Goal: Register for event/course

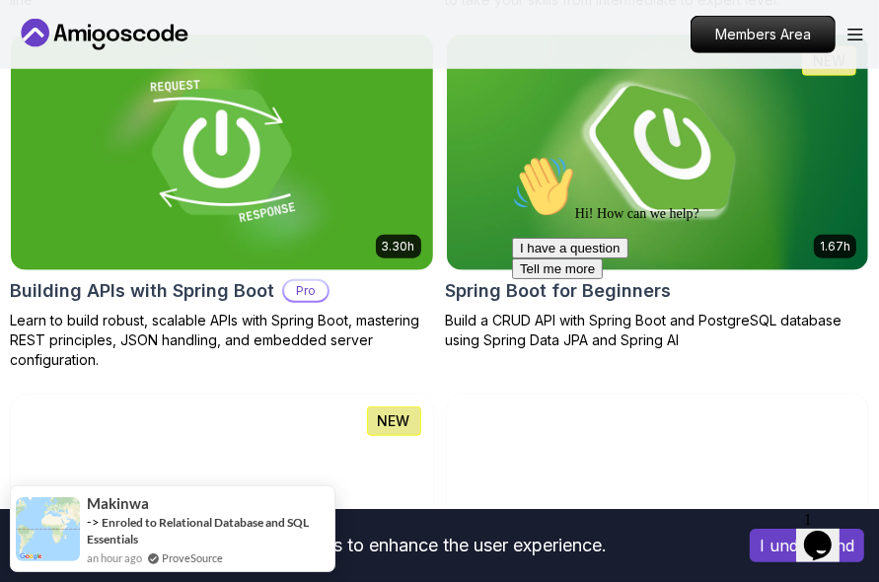
scroll to position [987, 0]
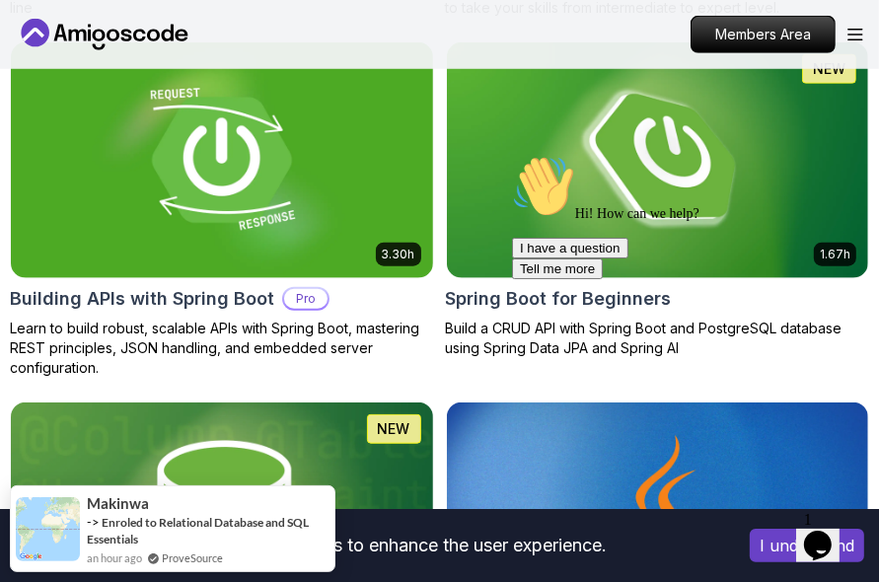
click at [630, 164] on div "Hi! How can we help? I have a question Tell me more" at bounding box center [688, 216] width 355 height 124
click at [691, 228] on div "Hi! How can we help? I have a question Tell me more" at bounding box center [688, 216] width 355 height 124
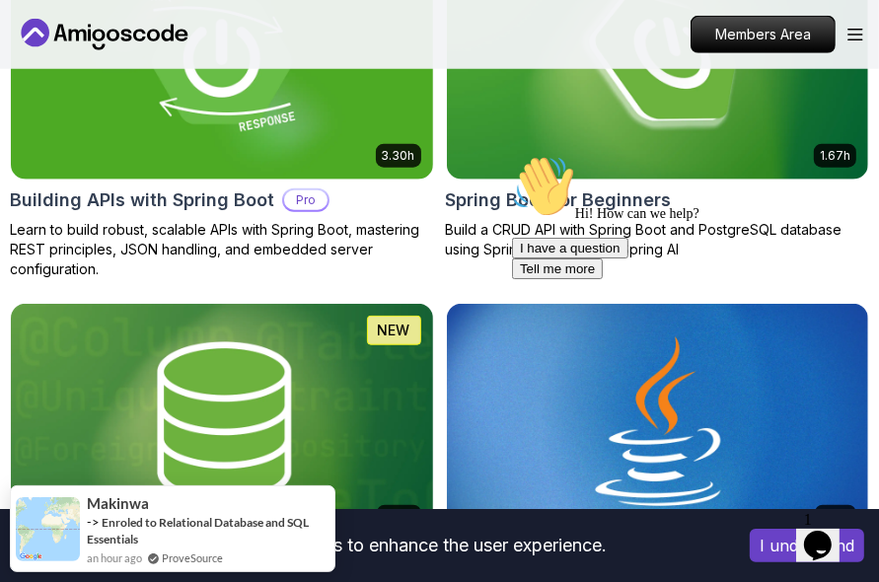
click at [586, 188] on div "Hi! How can we help? I have a question Tell me more" at bounding box center [688, 216] width 355 height 124
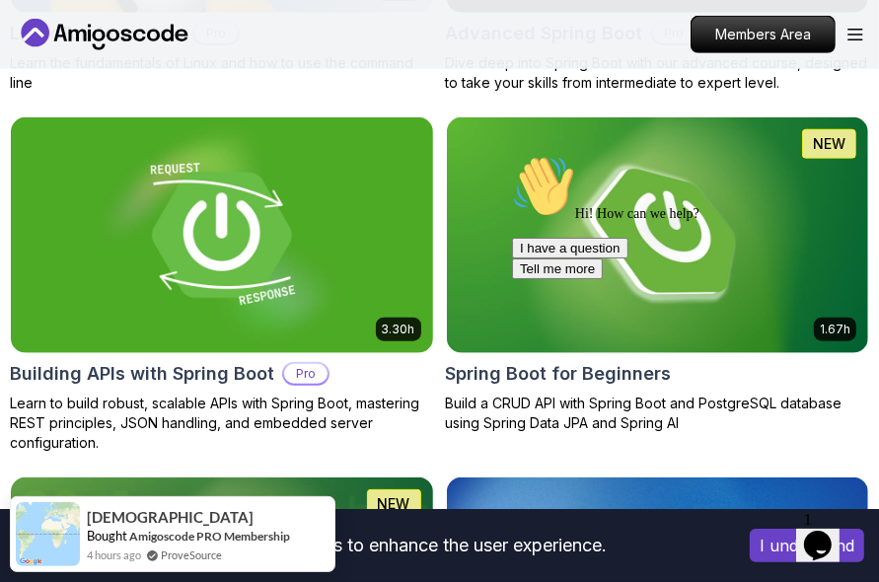
scroll to position [888, 0]
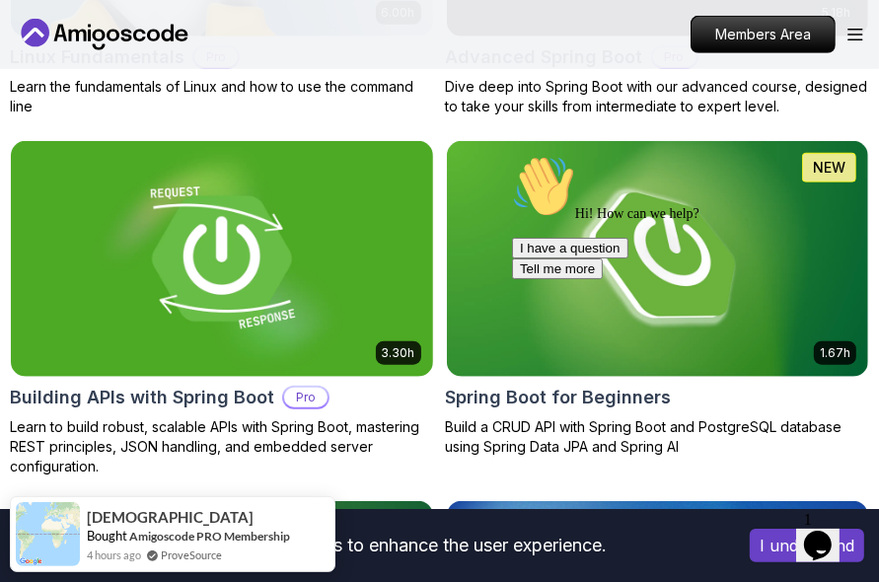
click at [613, 154] on div at bounding box center [688, 154] width 355 height 0
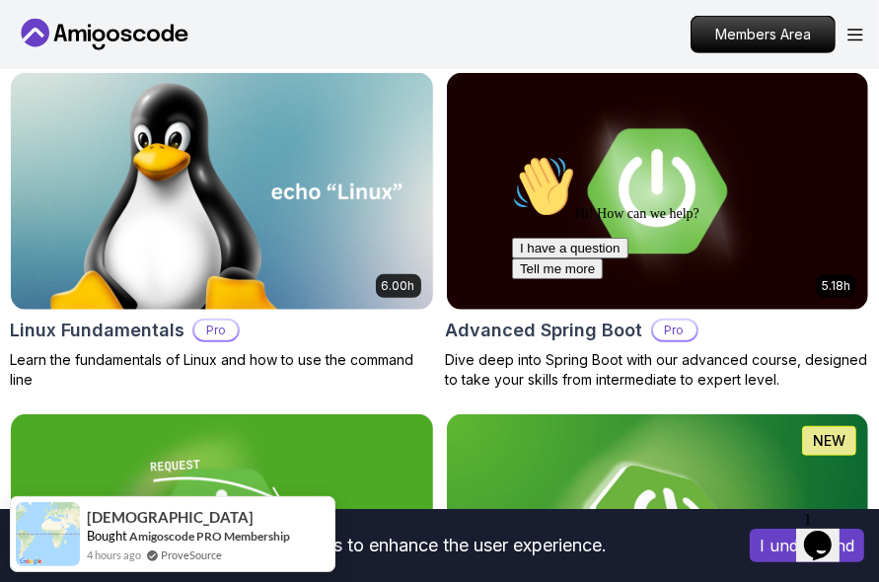
scroll to position [1009, 0]
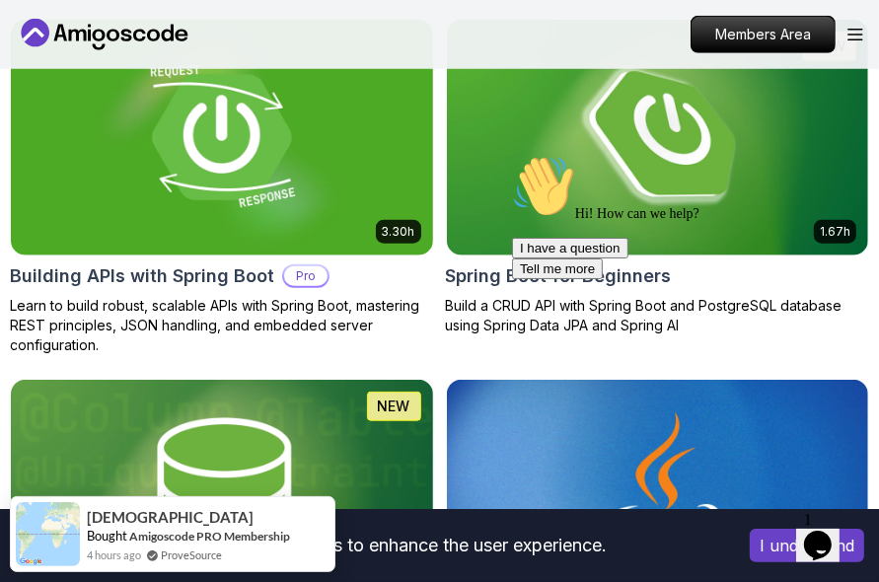
click at [634, 185] on div "Hi! How can we help? I have a question Tell me more" at bounding box center [688, 216] width 355 height 124
click at [550, 154] on div at bounding box center [688, 154] width 355 height 0
click at [556, 265] on div "Hi! How can we help? I have a question Tell me more" at bounding box center [688, 216] width 355 height 124
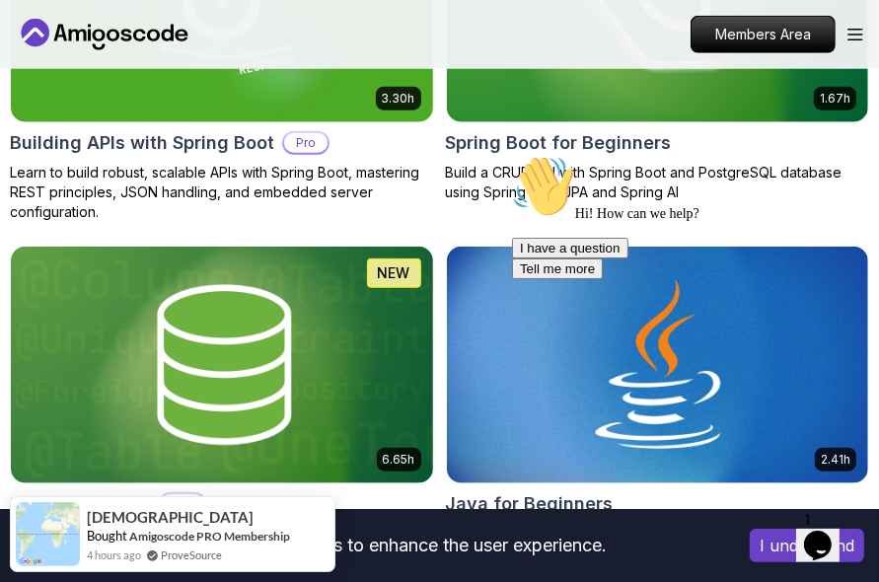
scroll to position [1108, 0]
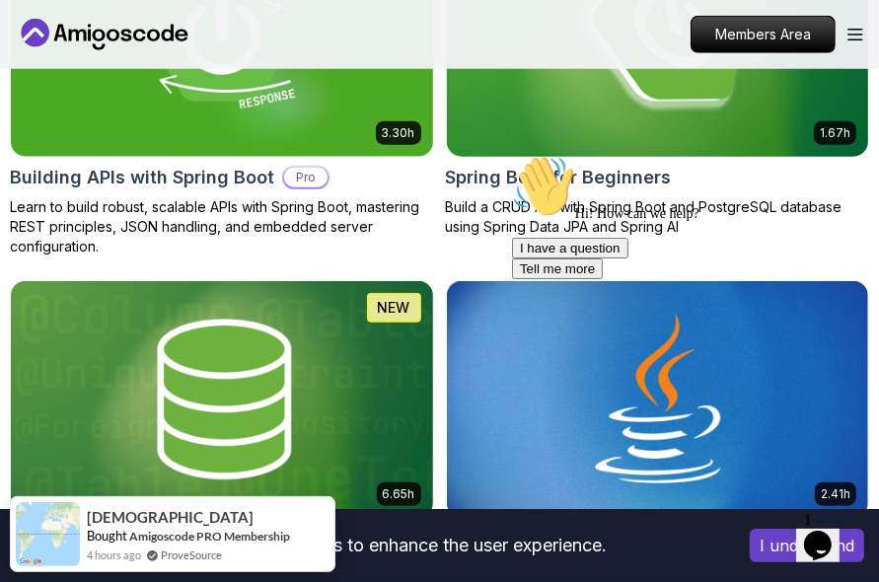
click at [825, 132] on p "1.67h" at bounding box center [835, 133] width 31 height 16
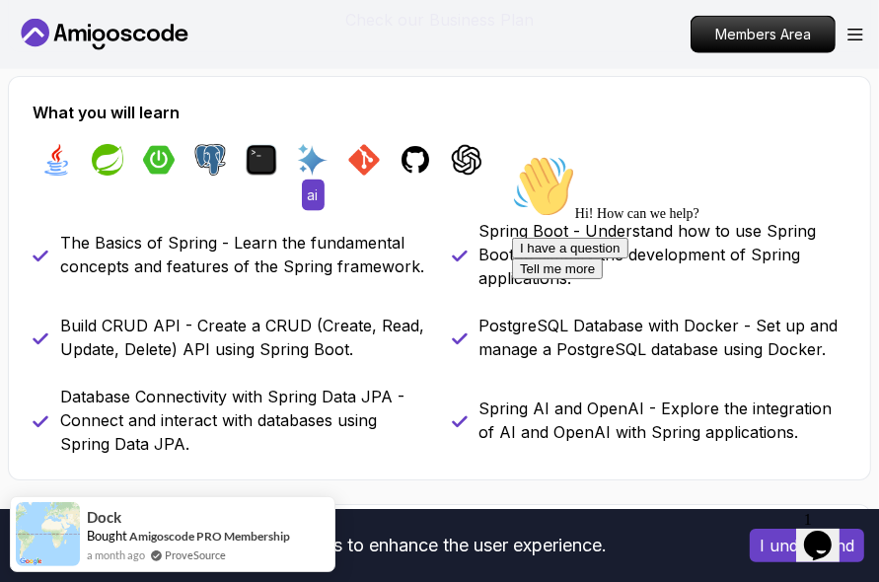
scroll to position [1579, 0]
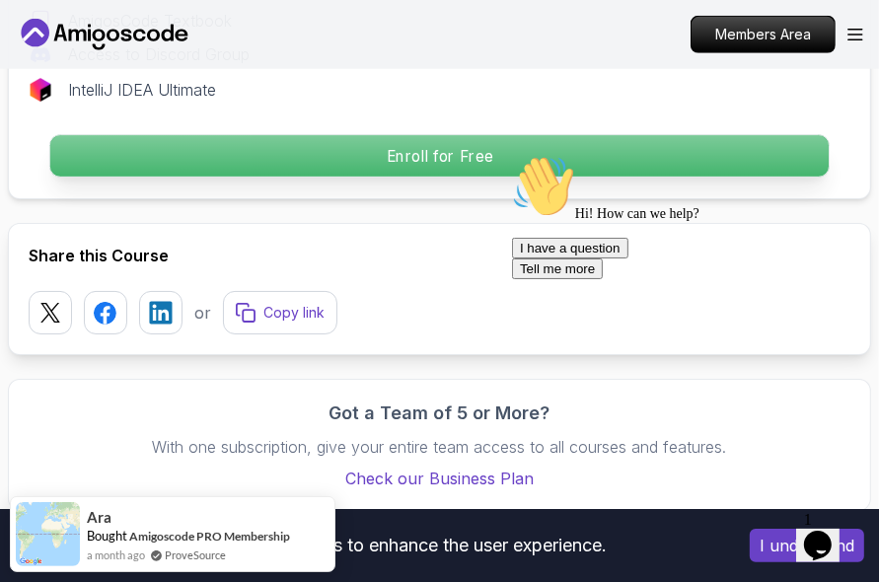
click at [424, 153] on p "Enroll for Free" at bounding box center [439, 155] width 778 height 41
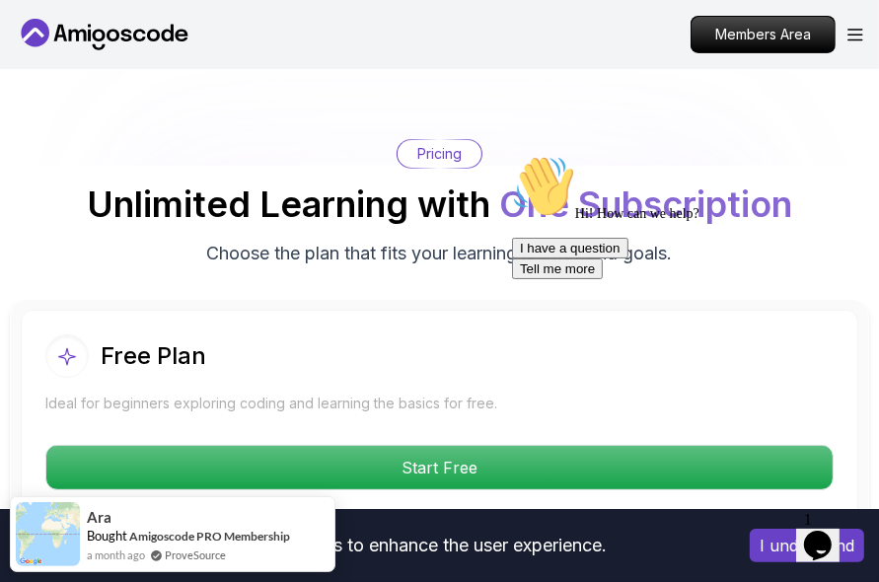
scroll to position [4774, 0]
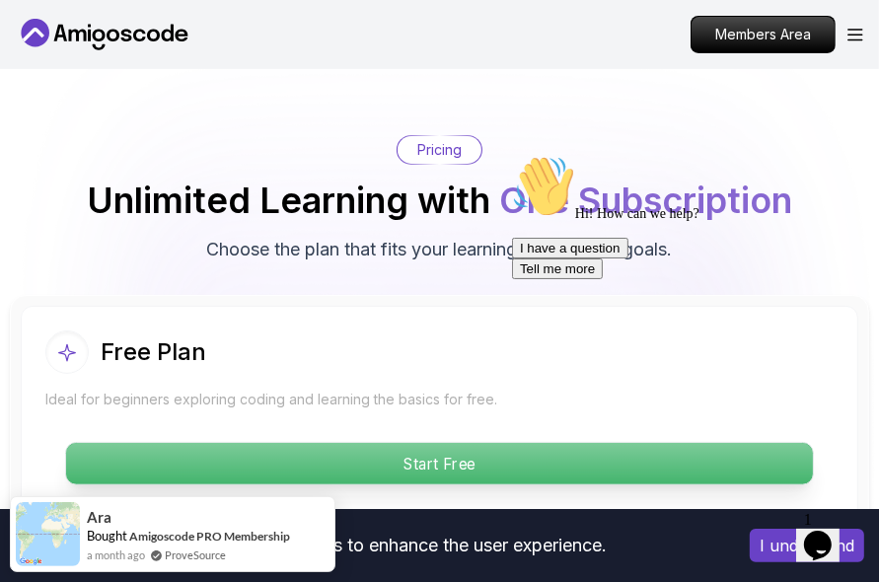
click at [377, 443] on p "Start Free" at bounding box center [439, 463] width 747 height 41
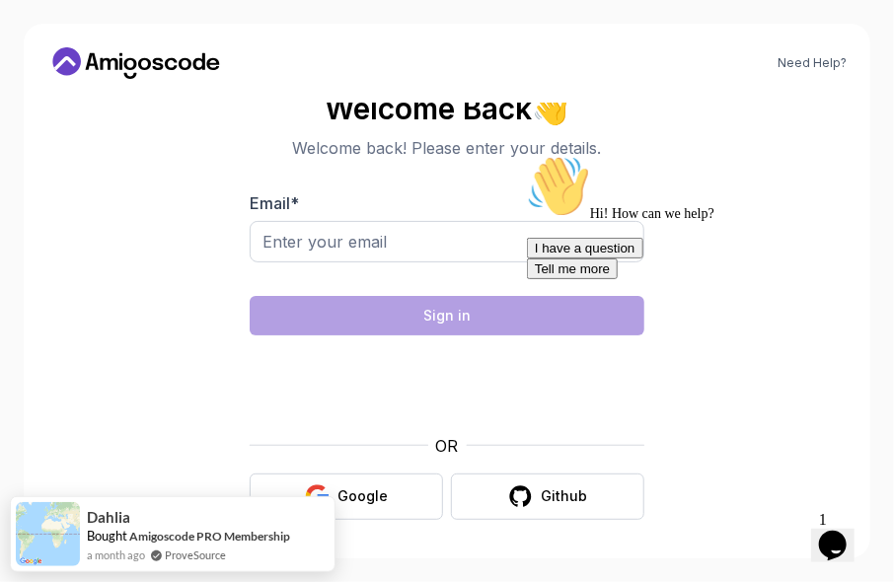
scroll to position [16, 0]
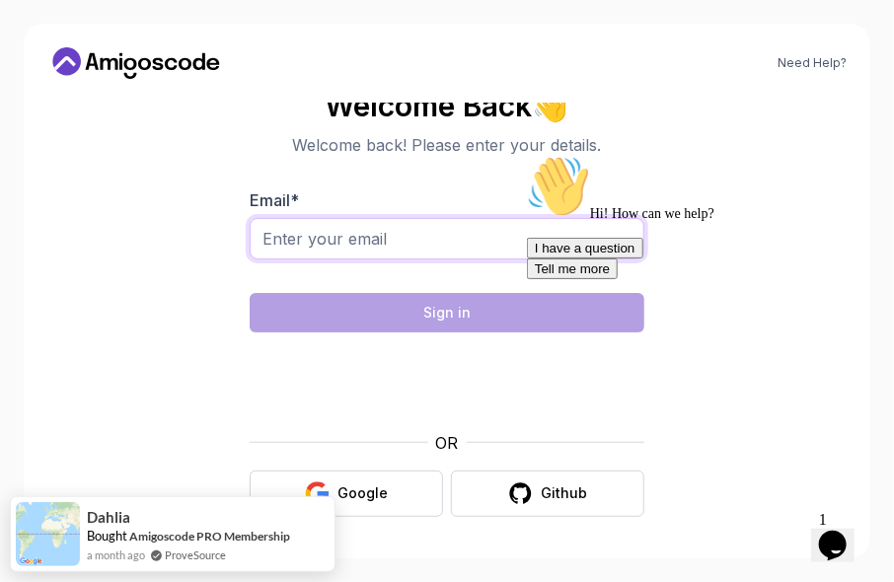
click at [351, 243] on input "Email *" at bounding box center [447, 238] width 395 height 41
type input "[PERSON_NAME][EMAIL_ADDRESS][PERSON_NAME][DOMAIN_NAME]"
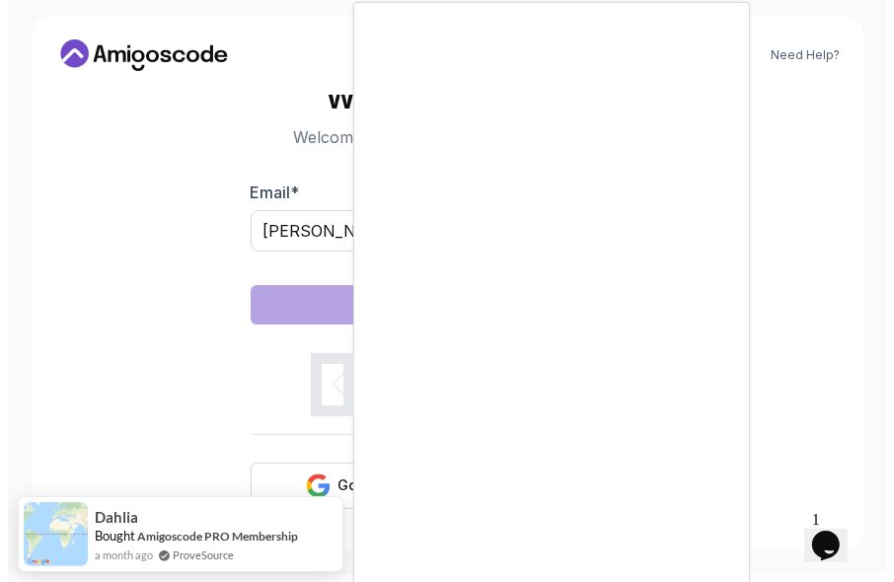
scroll to position [0, 0]
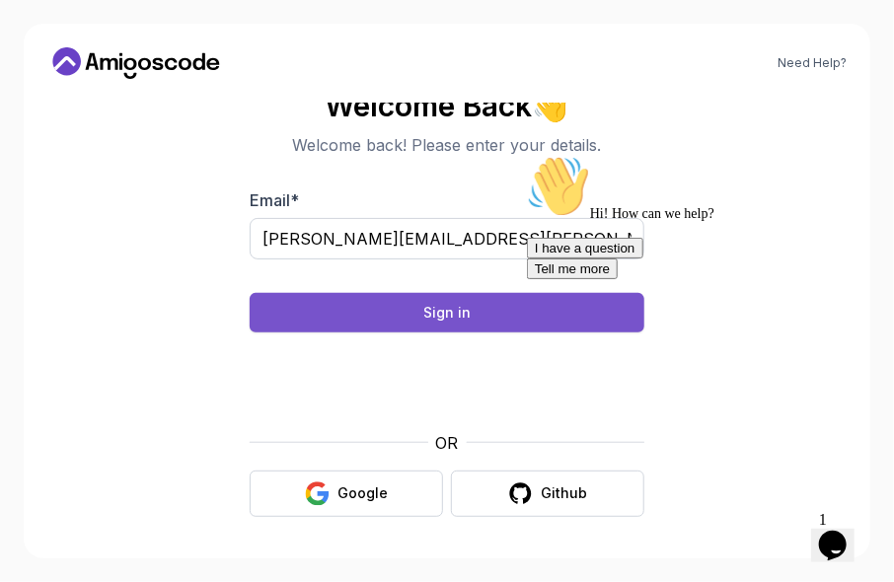
click at [379, 313] on button "Sign in" at bounding box center [447, 312] width 395 height 39
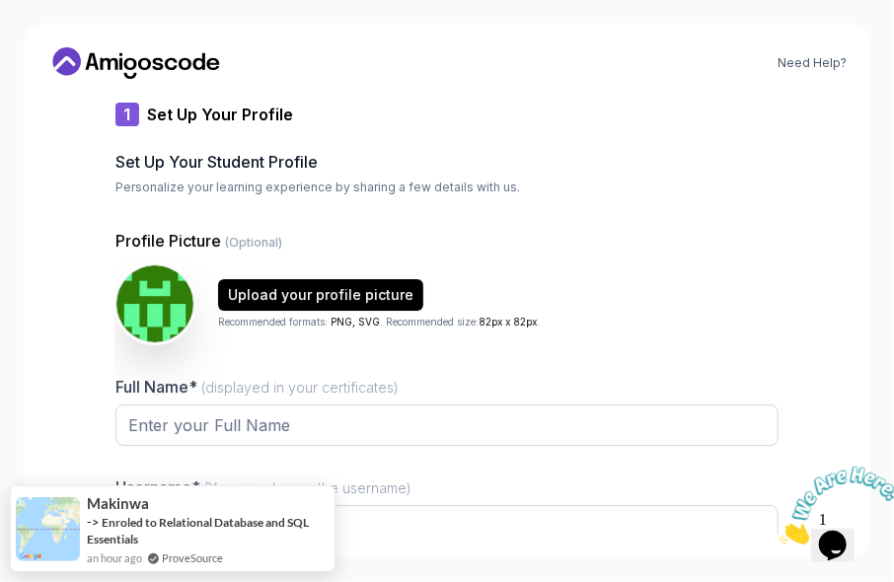
type input "vividbadger76724"
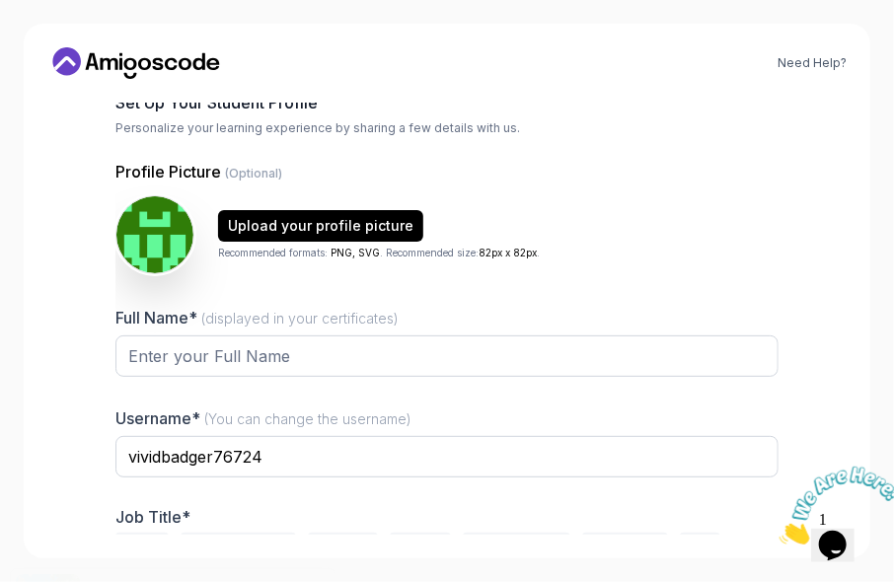
scroll to position [118, 0]
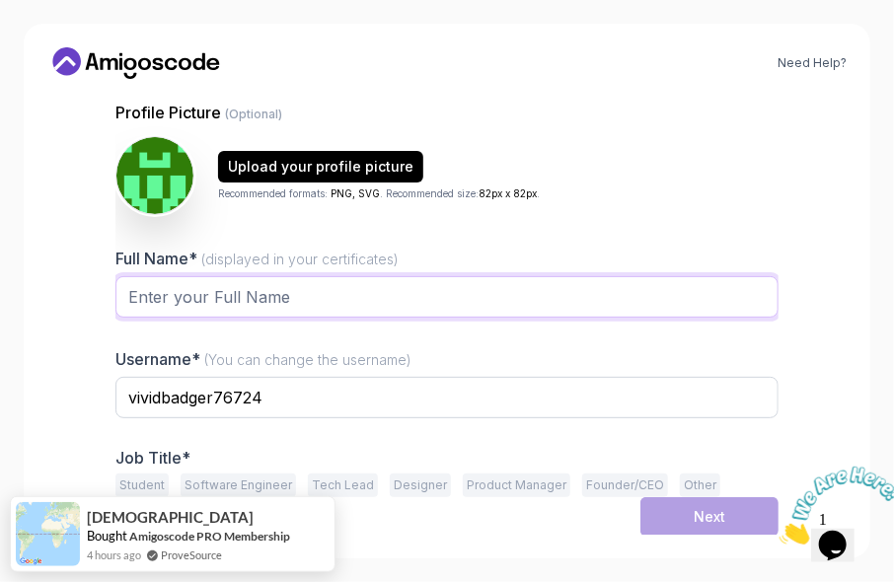
drag, startPoint x: 263, startPoint y: 302, endPoint x: 218, endPoint y: 302, distance: 45.4
click at [263, 302] on input "Full Name* (displayed in your certificates)" at bounding box center [446, 296] width 663 height 41
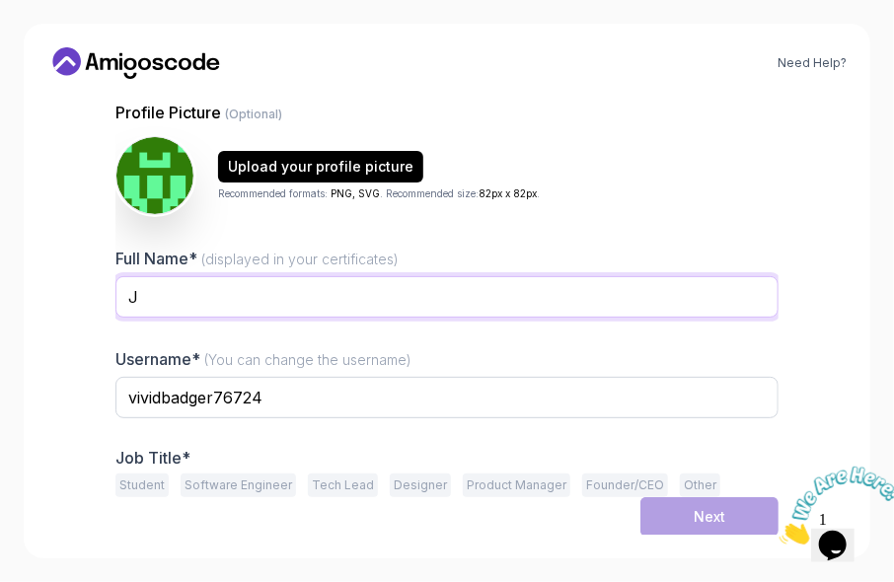
type input "J"
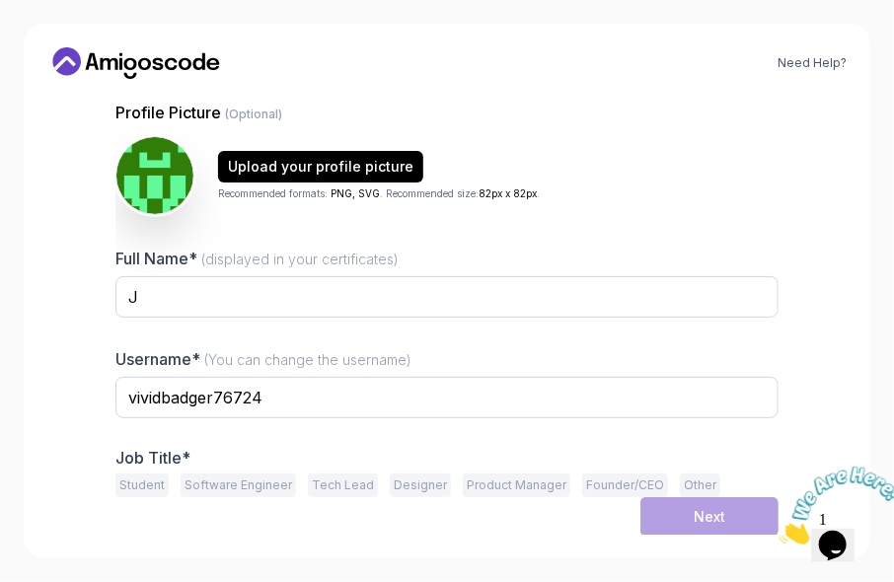
click at [109, 292] on div "Need Help? 1 Set Up Your Profile 1 Set Up Your Profile 2 Let's Get to Know You …" at bounding box center [447, 291] width 847 height 535
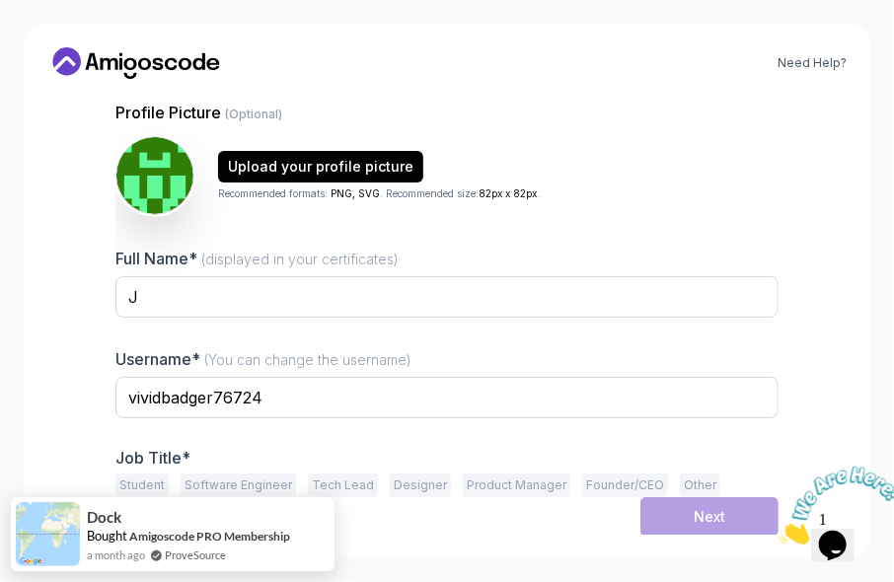
click at [142, 478] on button "Student" at bounding box center [141, 486] width 53 height 24
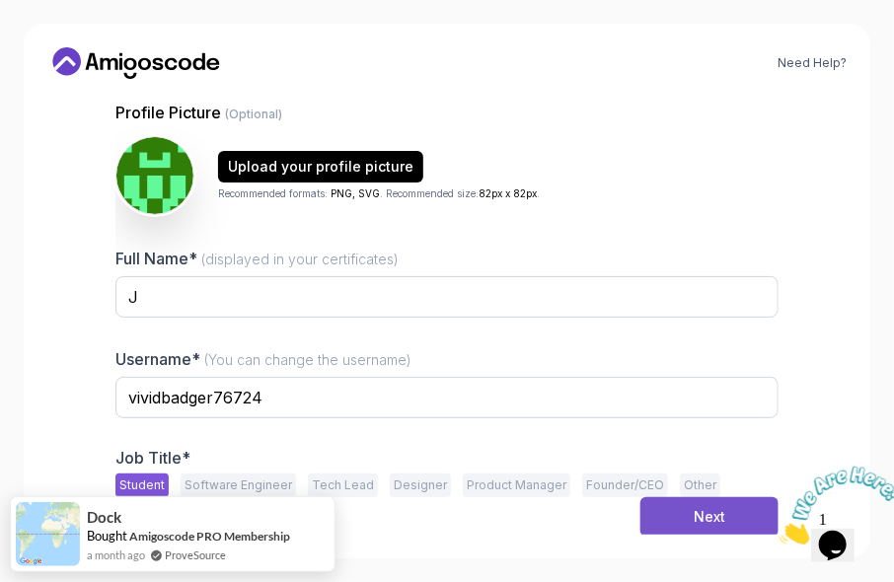
click at [681, 512] on button "Next" at bounding box center [709, 516] width 138 height 39
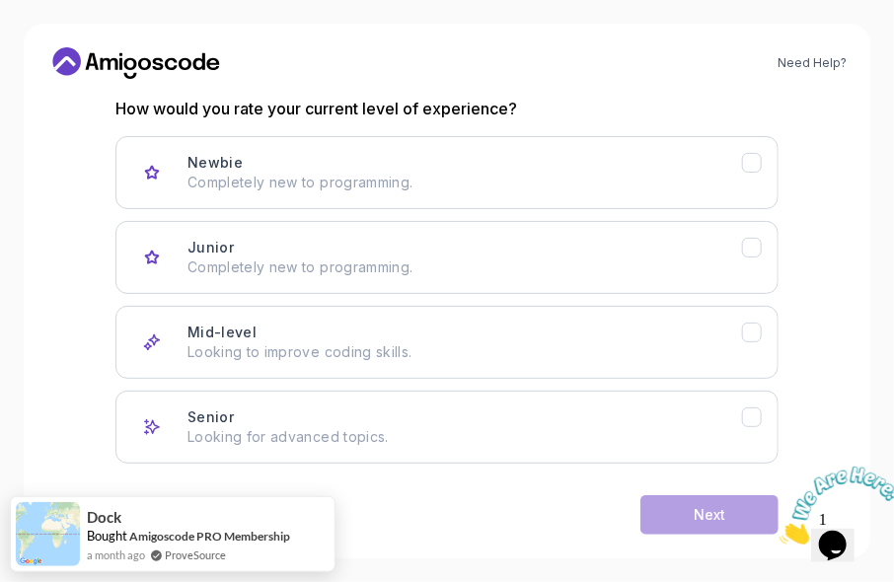
scroll to position [216, 0]
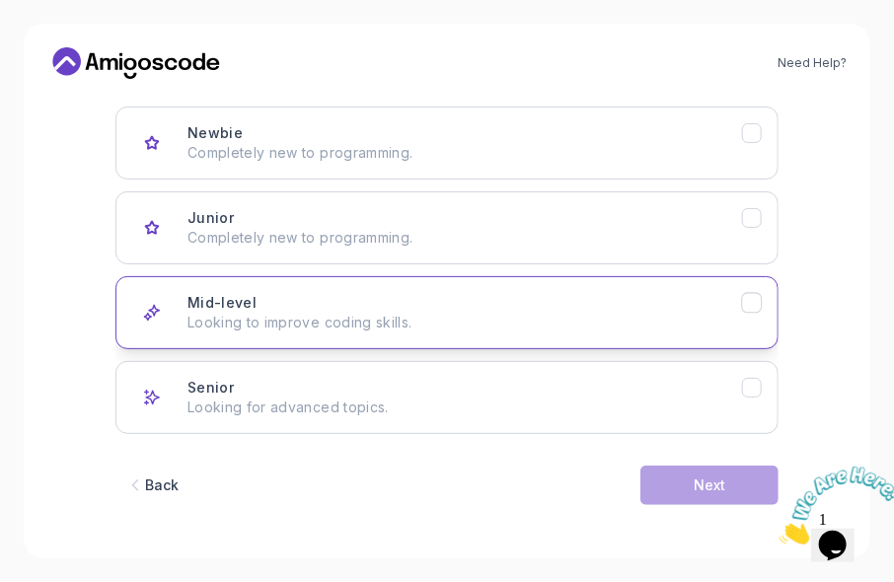
click at [675, 294] on div "Mid-level Looking to improve coding skills." at bounding box center [464, 312] width 554 height 39
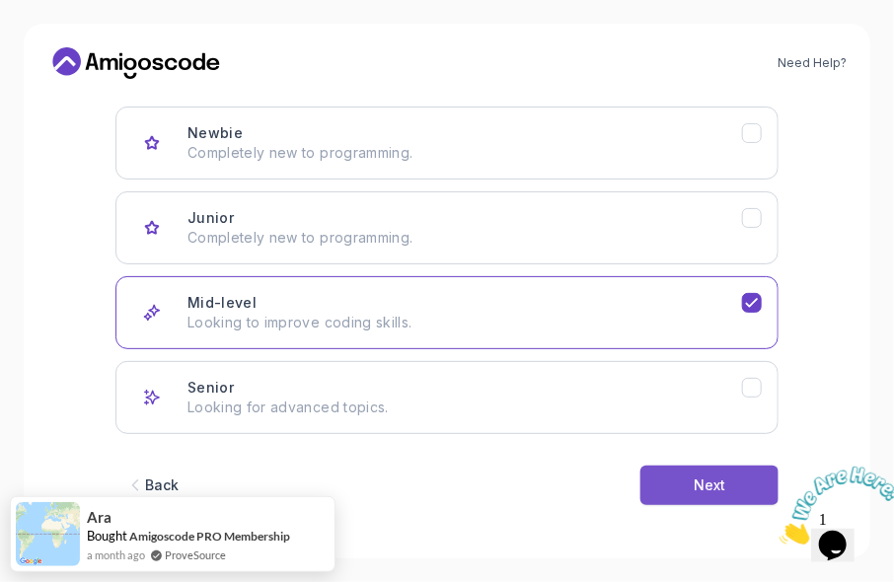
click at [728, 483] on button "Next" at bounding box center [709, 485] width 138 height 39
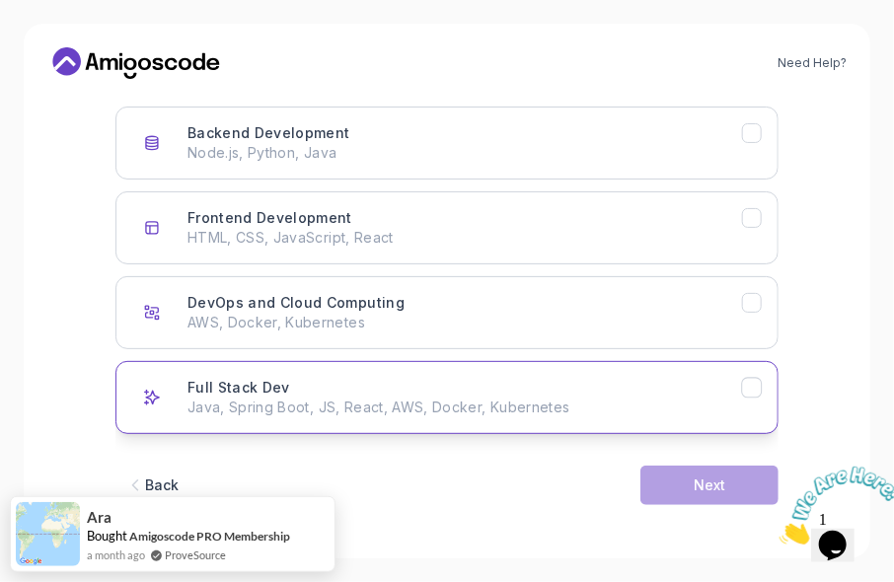
click at [634, 394] on div "Full Stack Dev Java, Spring Boot, JS, React, AWS, Docker, Kubernetes" at bounding box center [464, 397] width 554 height 39
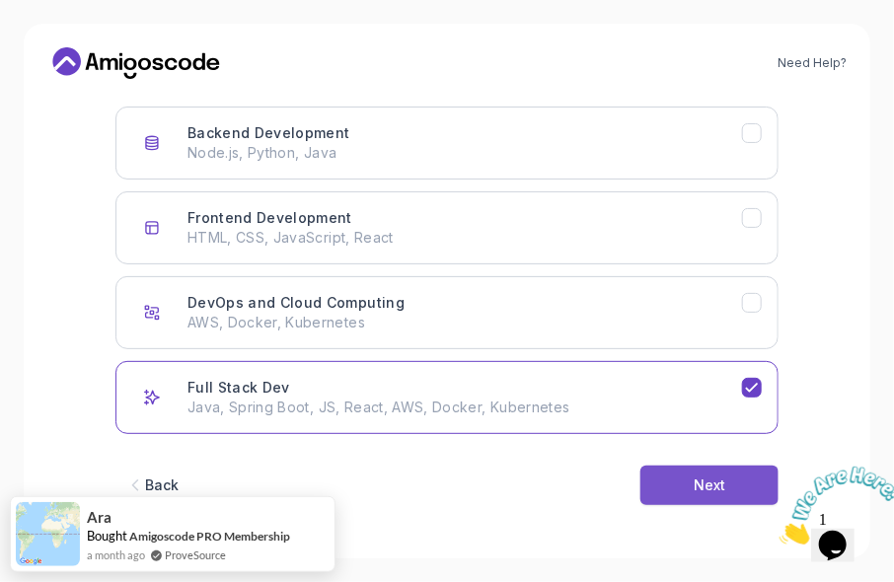
click at [712, 479] on div "Next" at bounding box center [710, 486] width 32 height 20
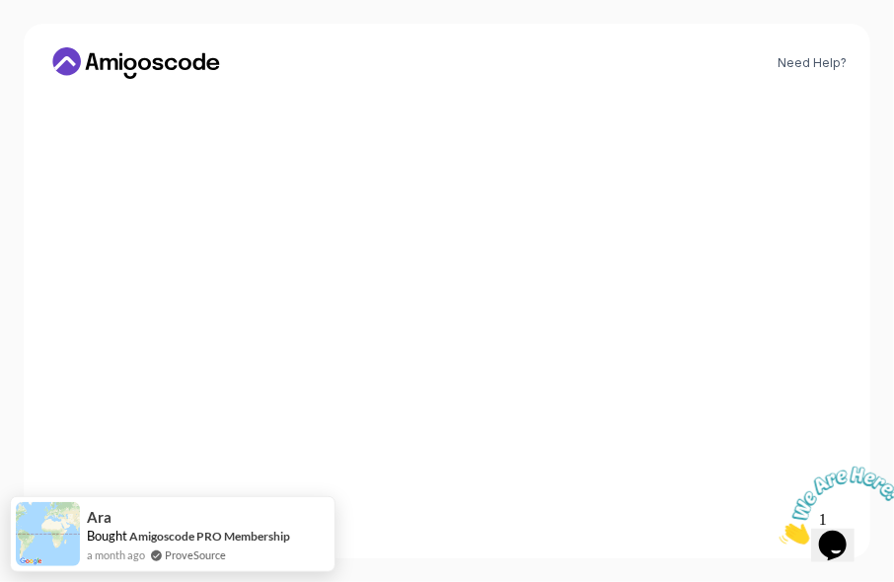
scroll to position [118, 0]
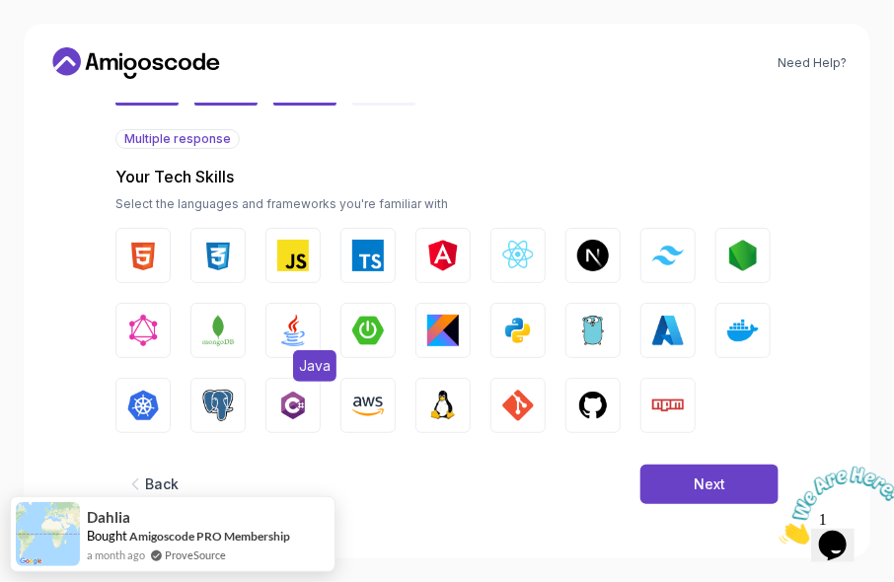
click at [318, 328] on button "Java" at bounding box center [292, 330] width 55 height 55
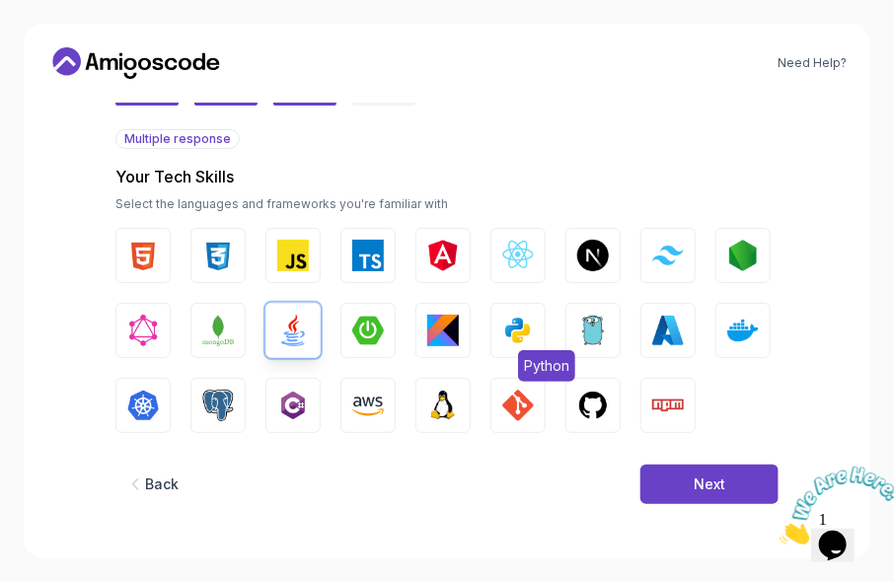
click at [513, 334] on img "button" at bounding box center [518, 331] width 32 height 32
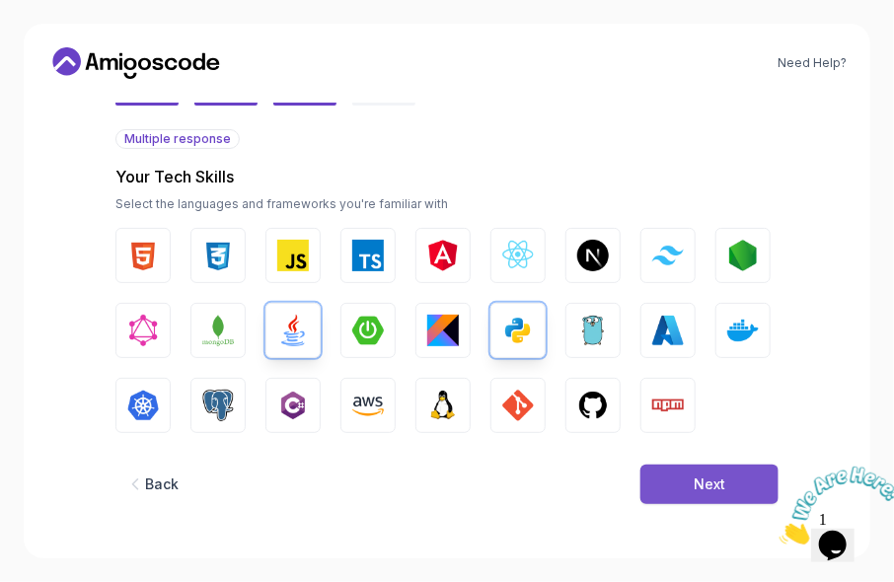
click at [709, 486] on div "Next" at bounding box center [710, 485] width 32 height 20
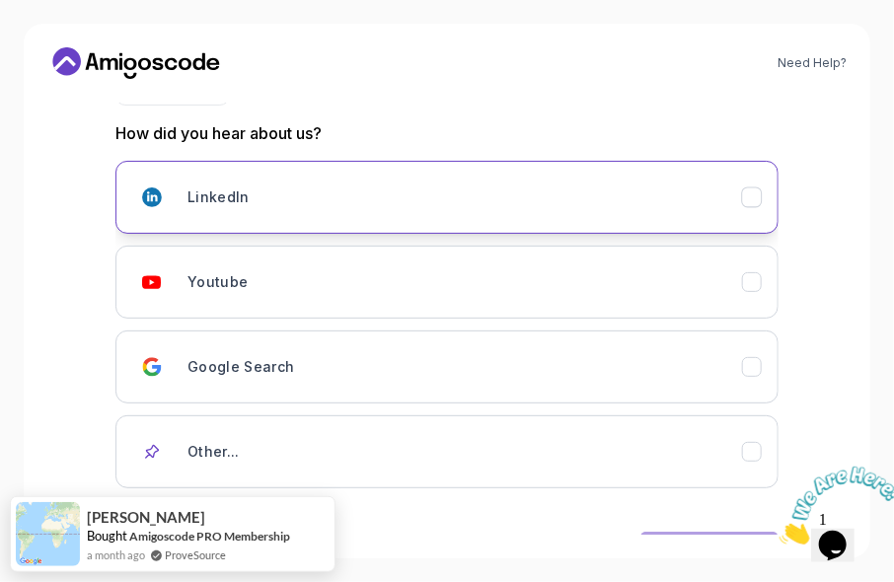
scroll to position [228, 0]
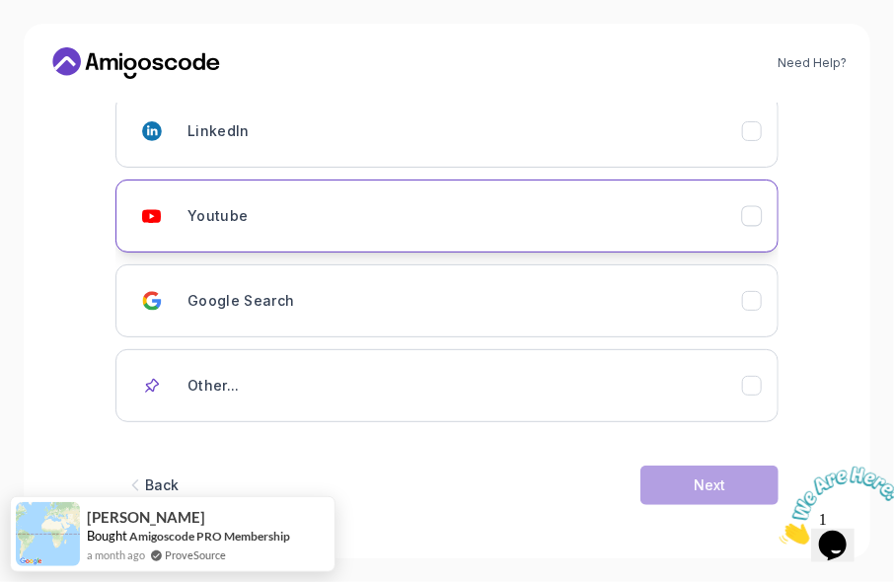
click at [364, 227] on div "Youtube" at bounding box center [464, 215] width 554 height 39
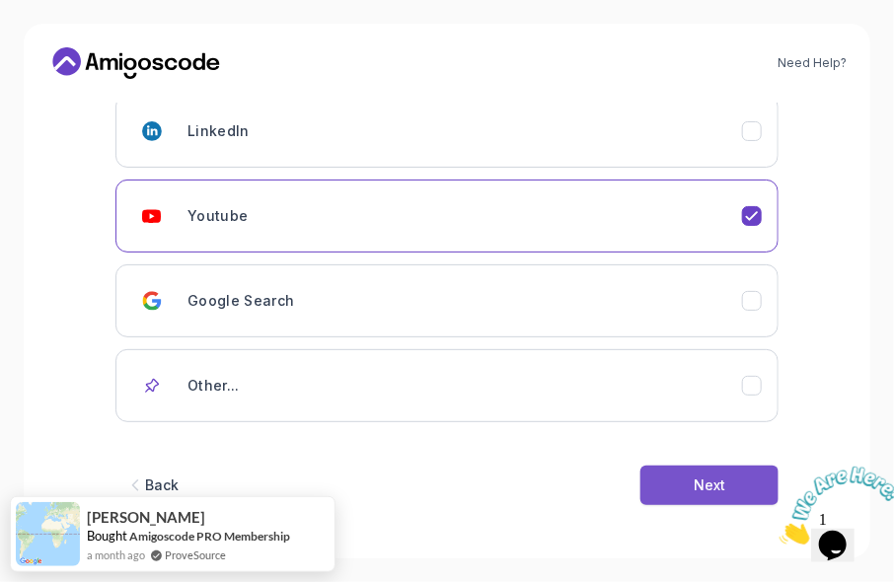
click at [670, 473] on button "Next" at bounding box center [709, 485] width 138 height 39
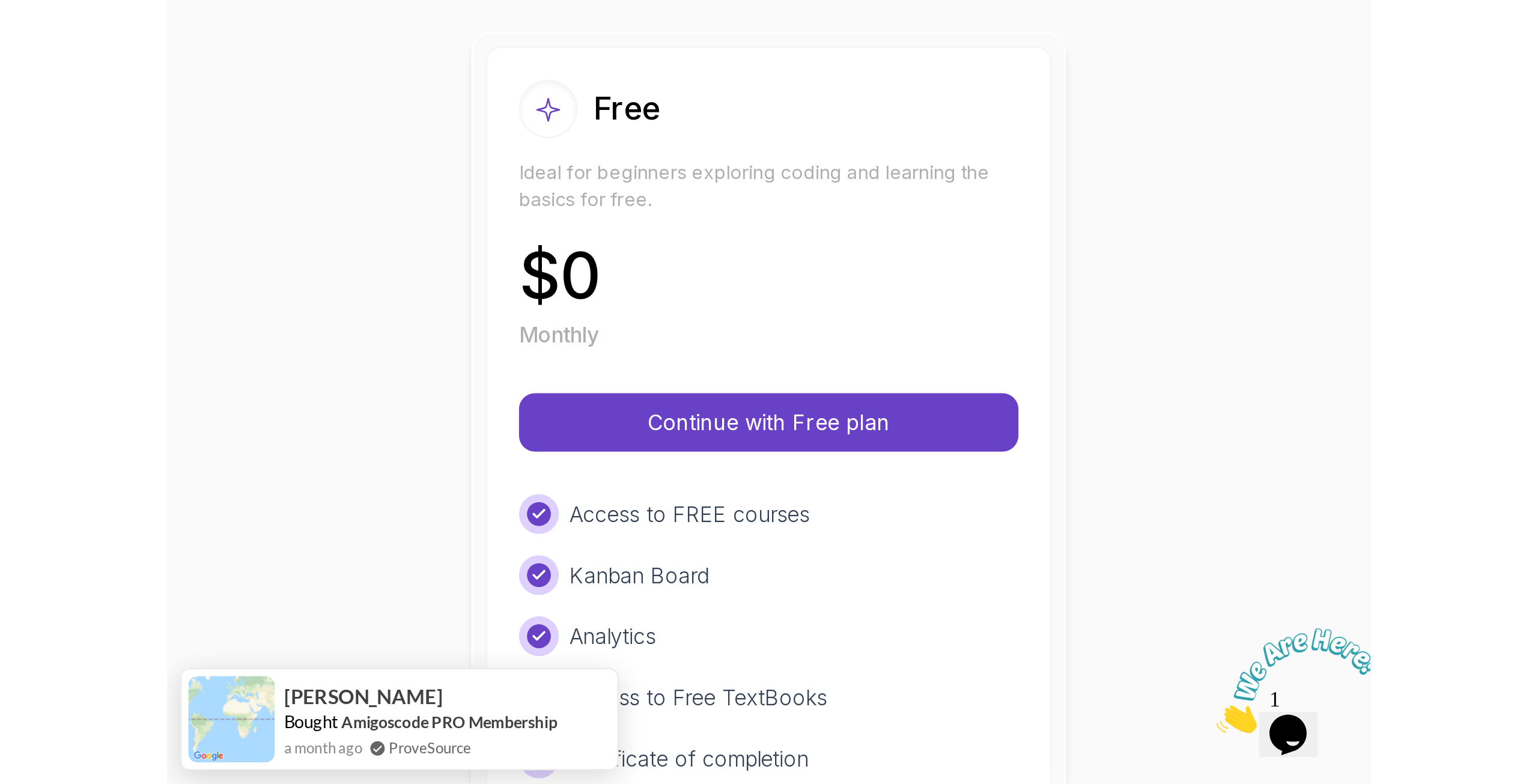
scroll to position [240, 0]
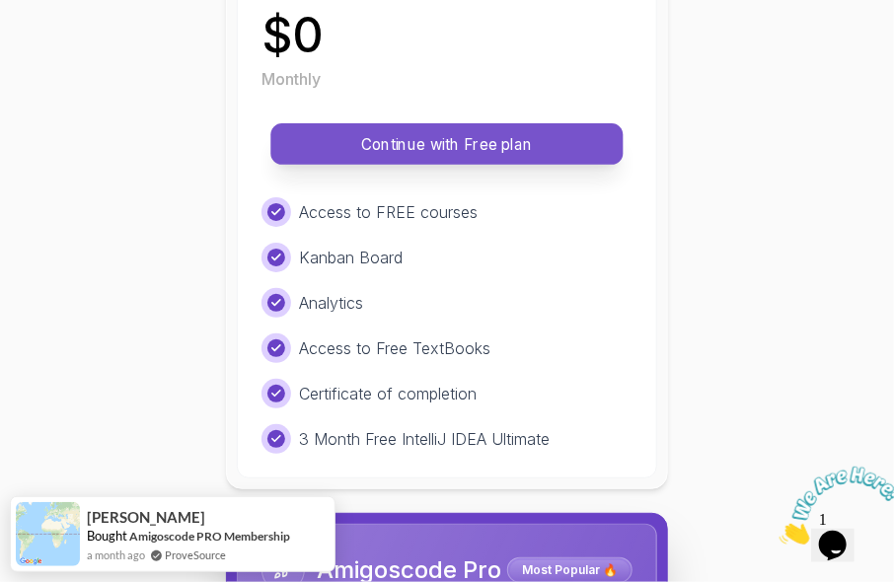
click at [448, 154] on p "Continue with Free plan" at bounding box center [447, 144] width 308 height 23
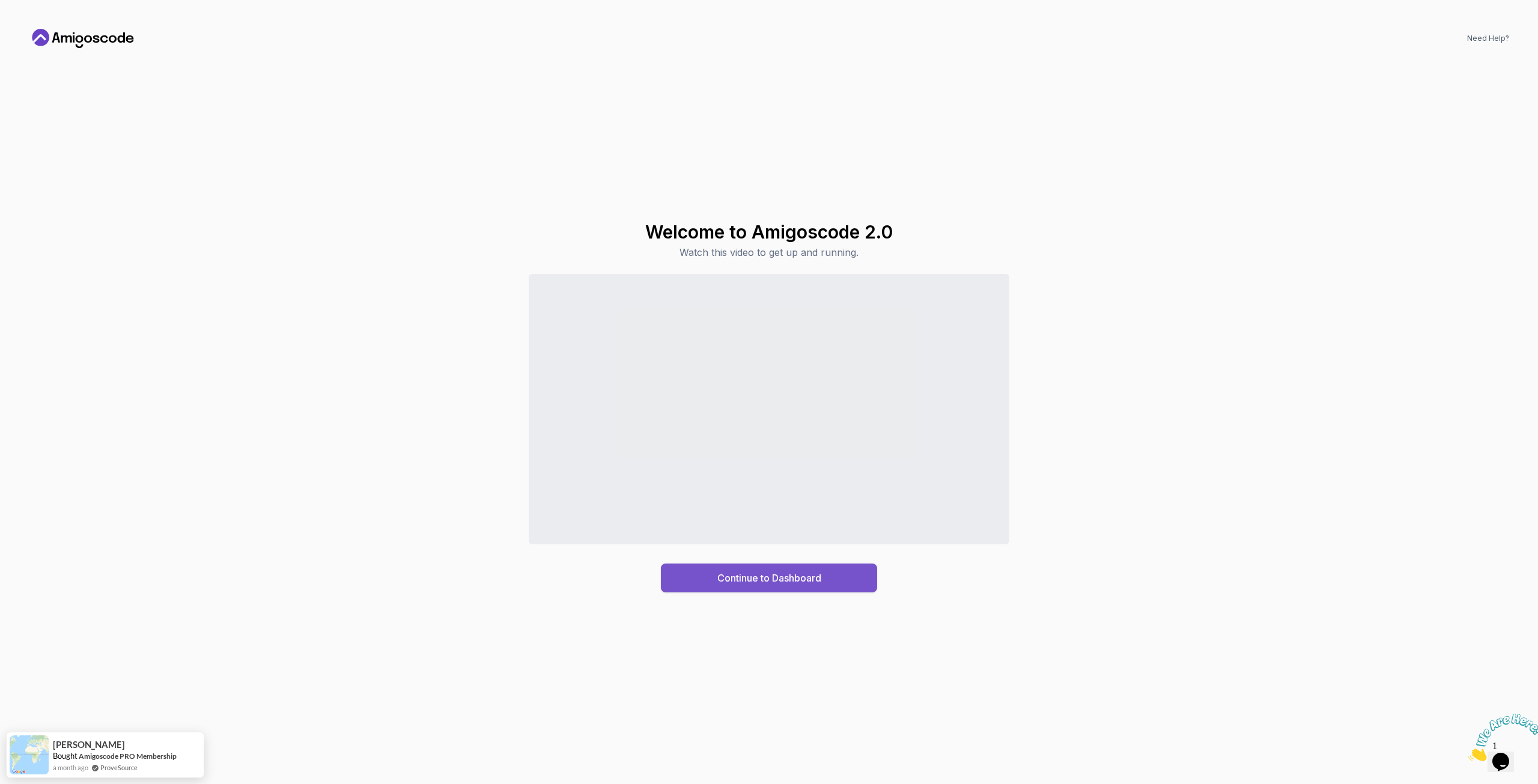
click at [544, 354] on div "Continue to Dashboard" at bounding box center [769, 578] width 104 height 15
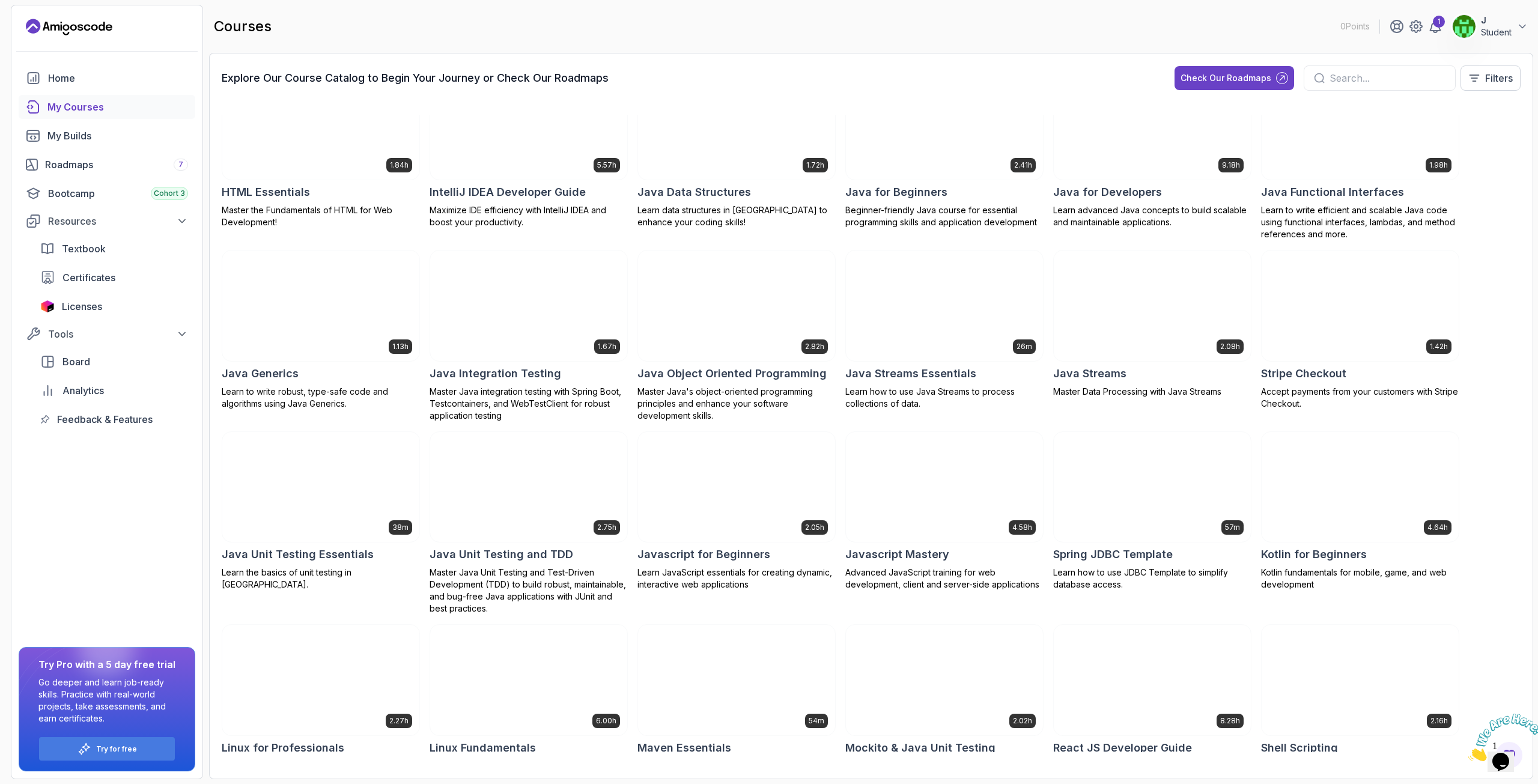
scroll to position [721, 0]
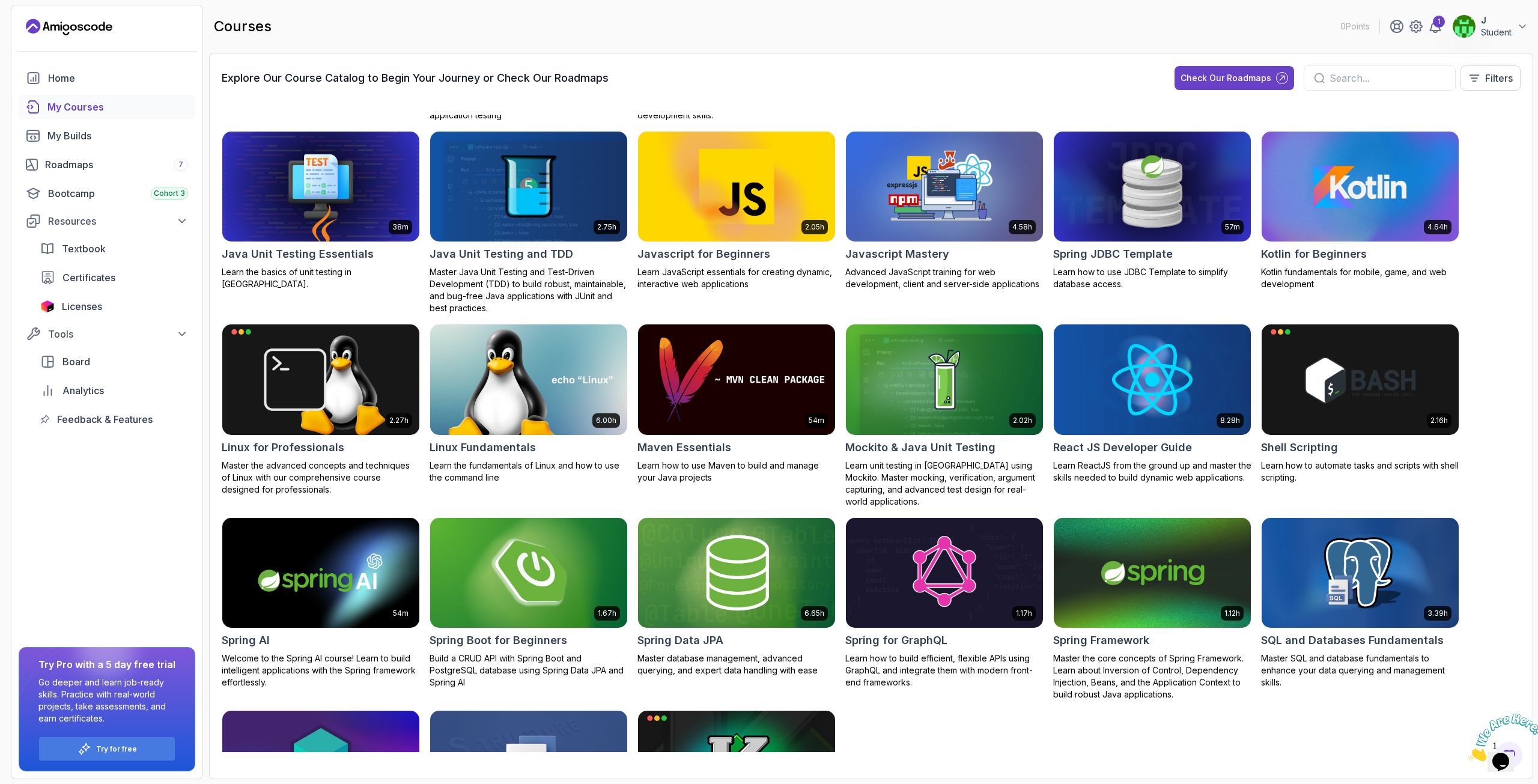
click at [510, 354] on img at bounding box center [528, 573] width 206 height 116
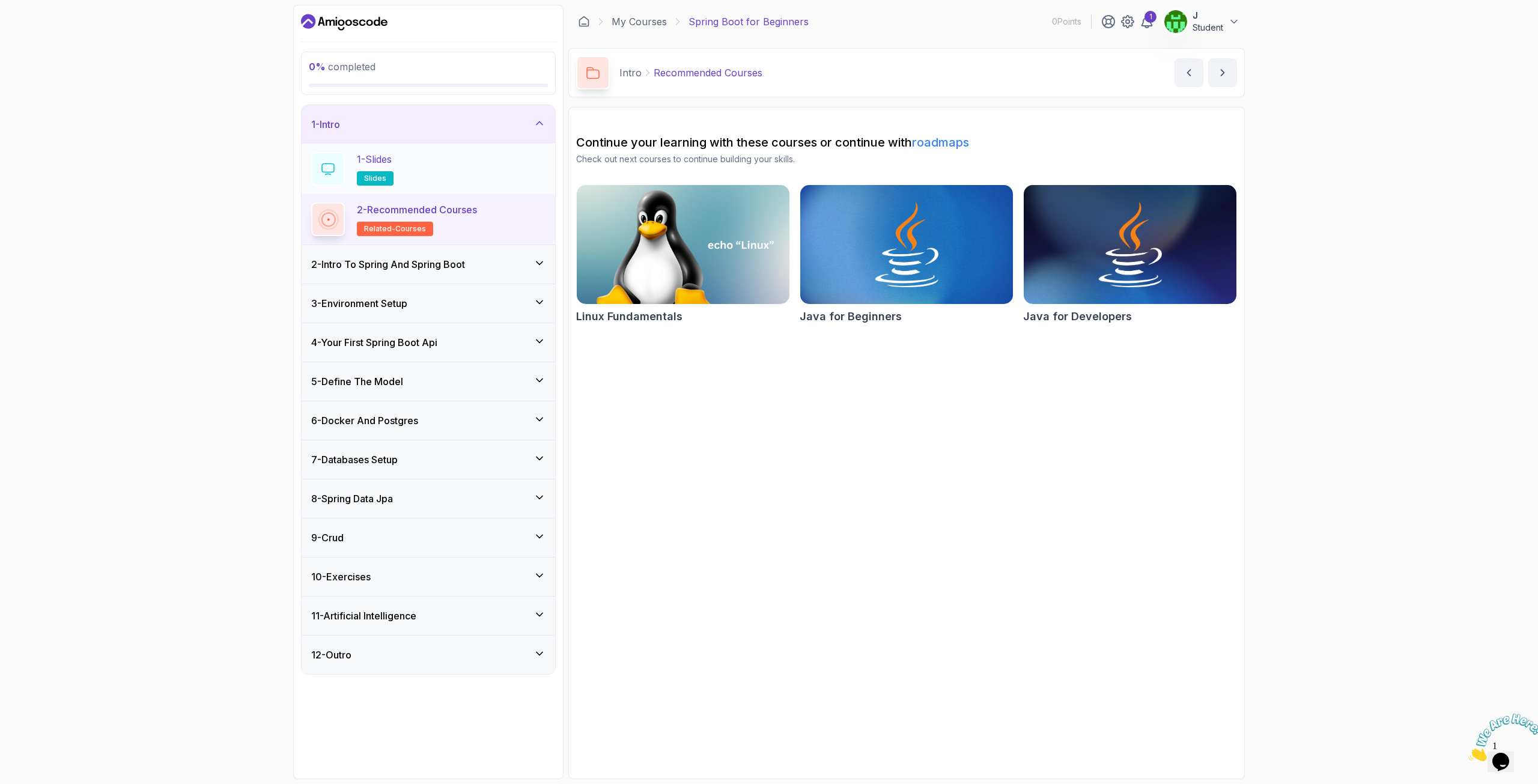
click at [468, 164] on div "1 - Slides slides" at bounding box center [428, 169] width 234 height 33
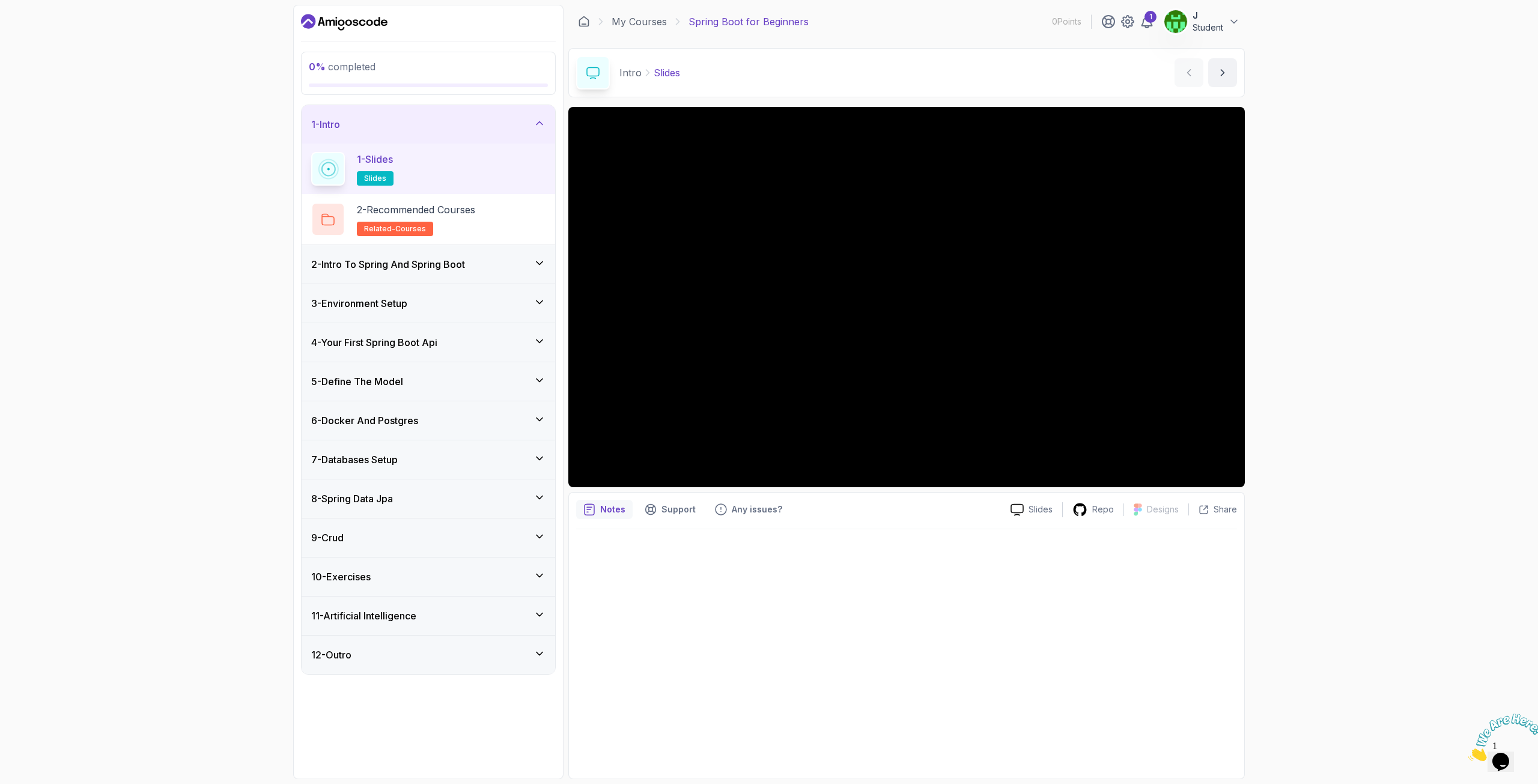
click at [373, 260] on h3 "2 - Intro To Spring And Spring Boot" at bounding box center [388, 264] width 154 height 15
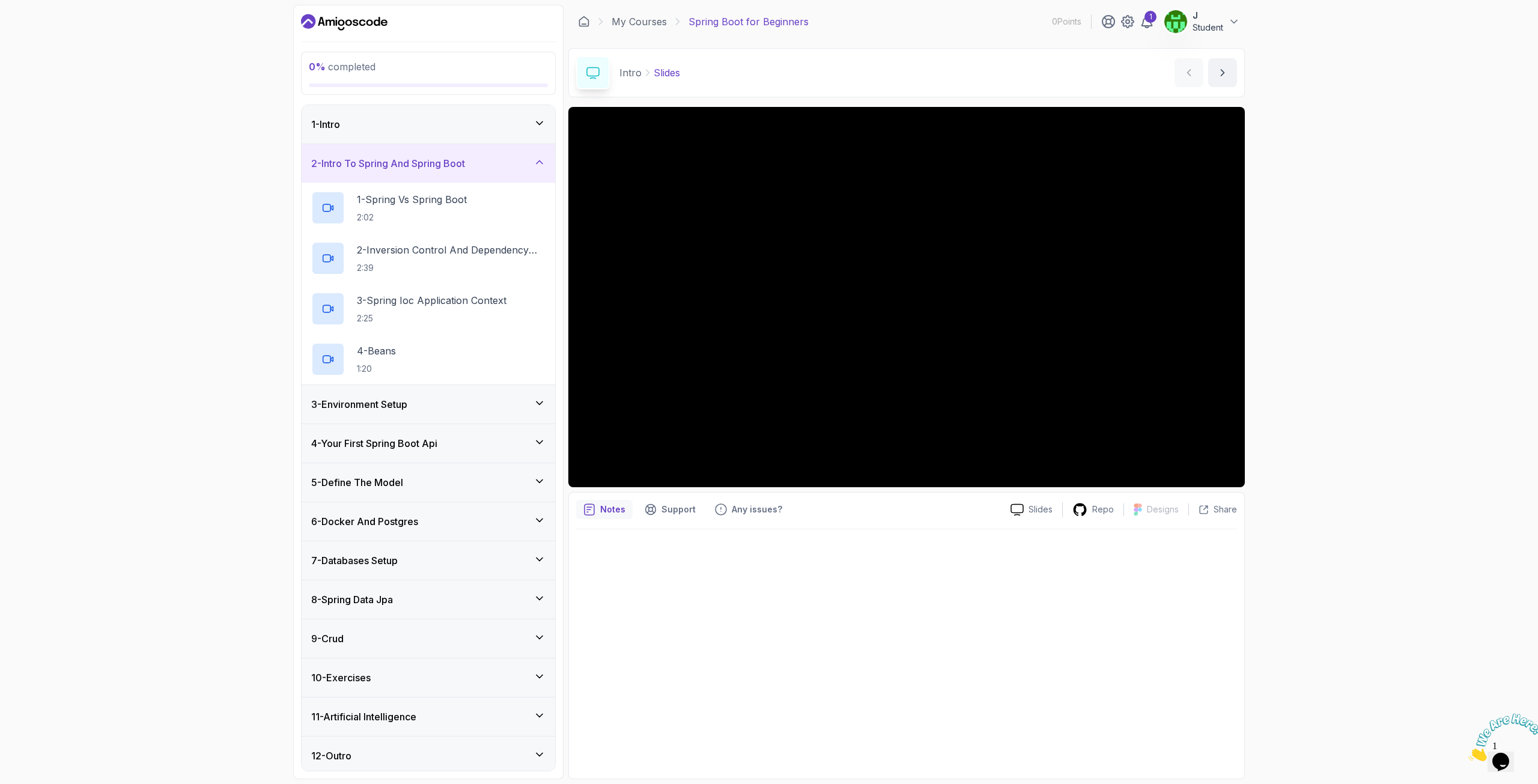
click at [403, 354] on h3 "11 - Artificial Intelligence" at bounding box center [363, 716] width 105 height 15
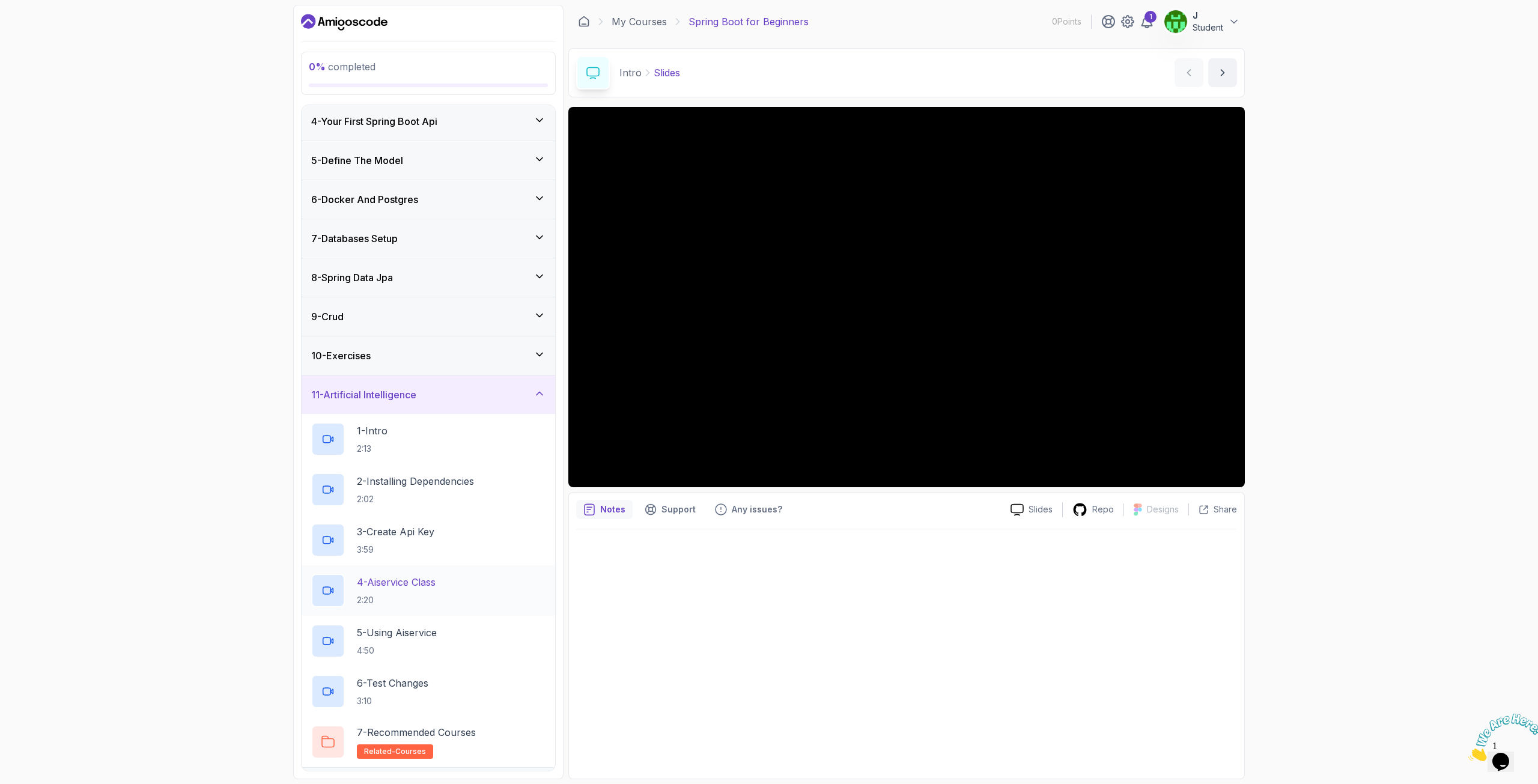
scroll to position [152, 0]
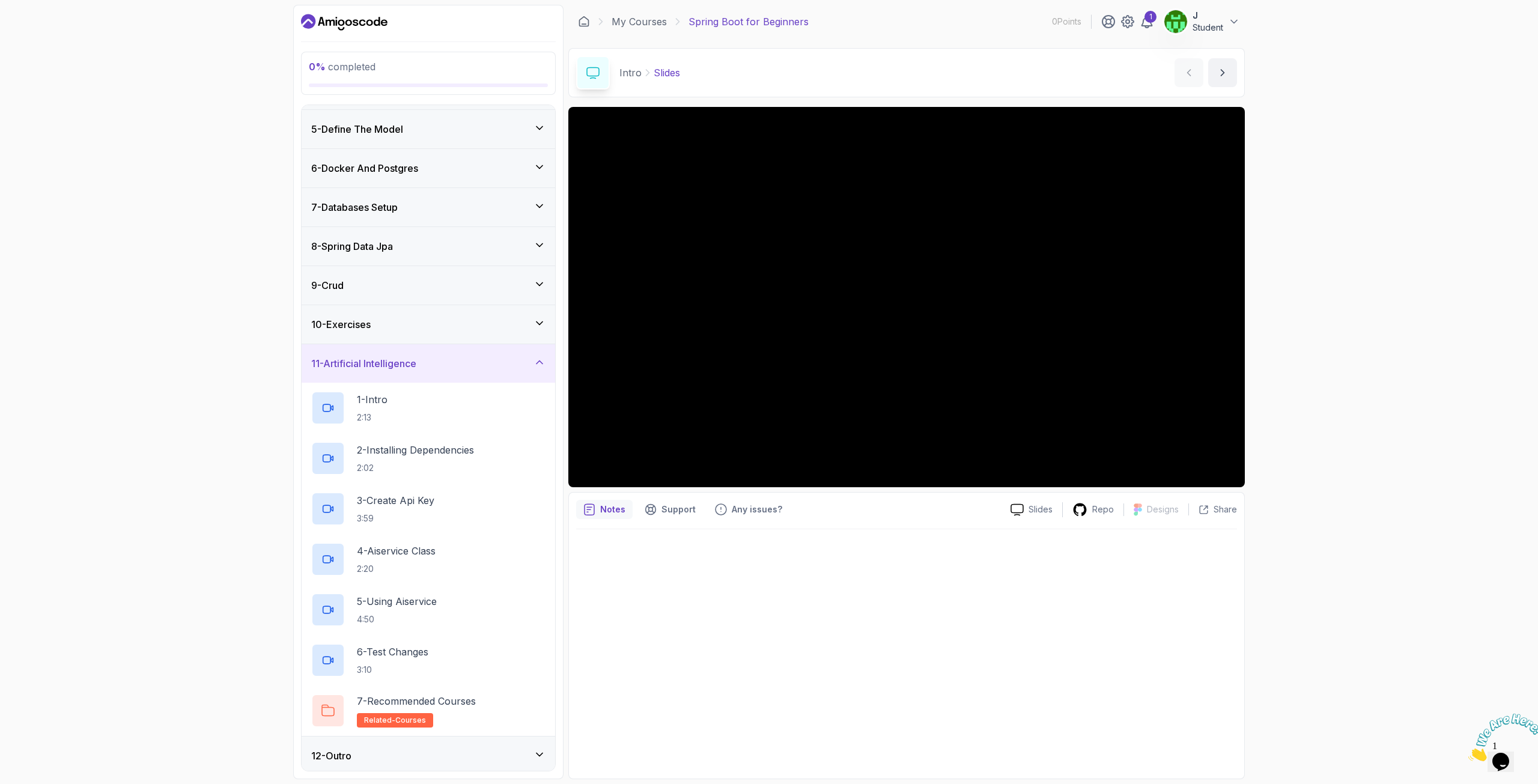
click at [454, 354] on div "12 - Outro" at bounding box center [428, 755] width 234 height 15
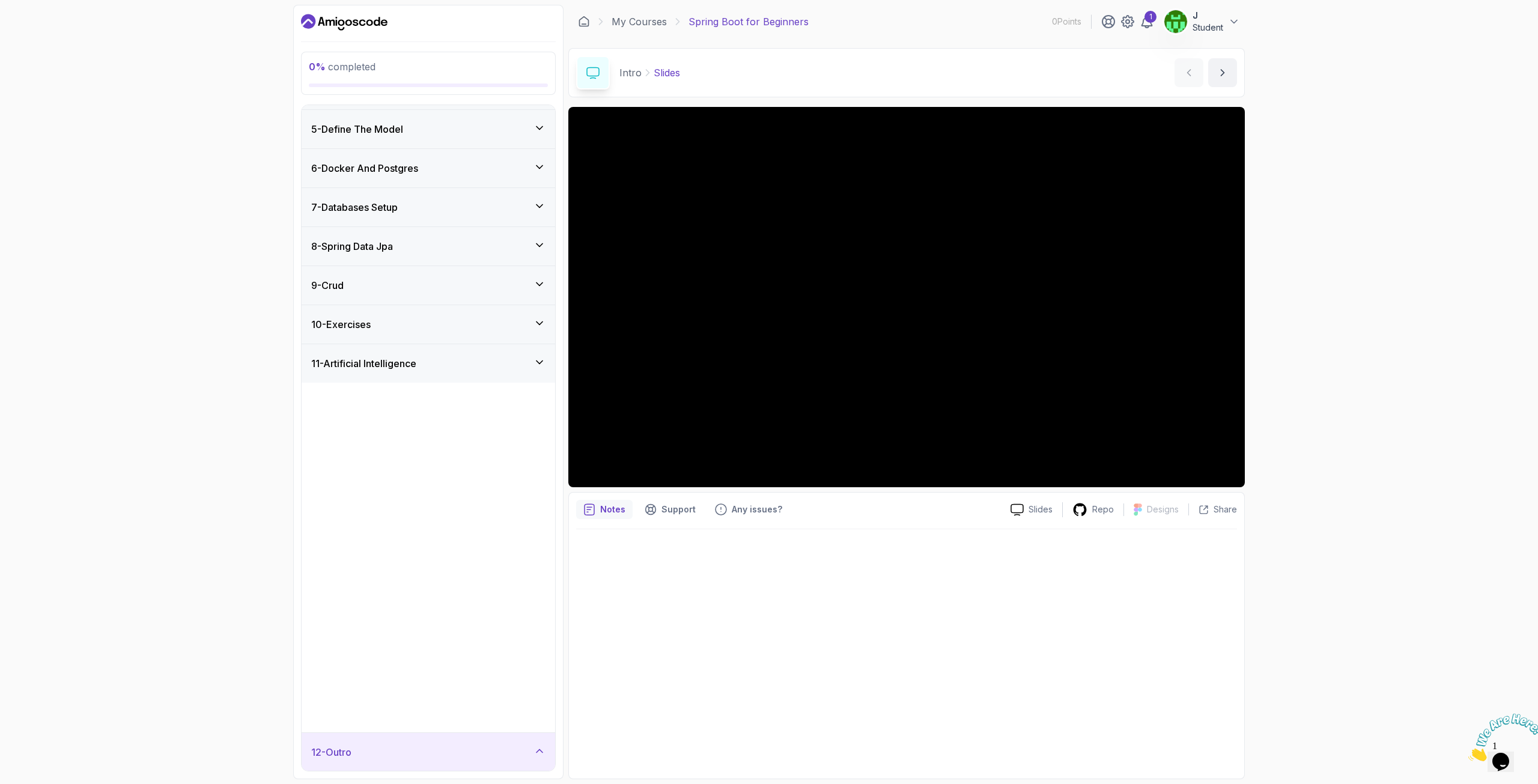
scroll to position [0, 0]
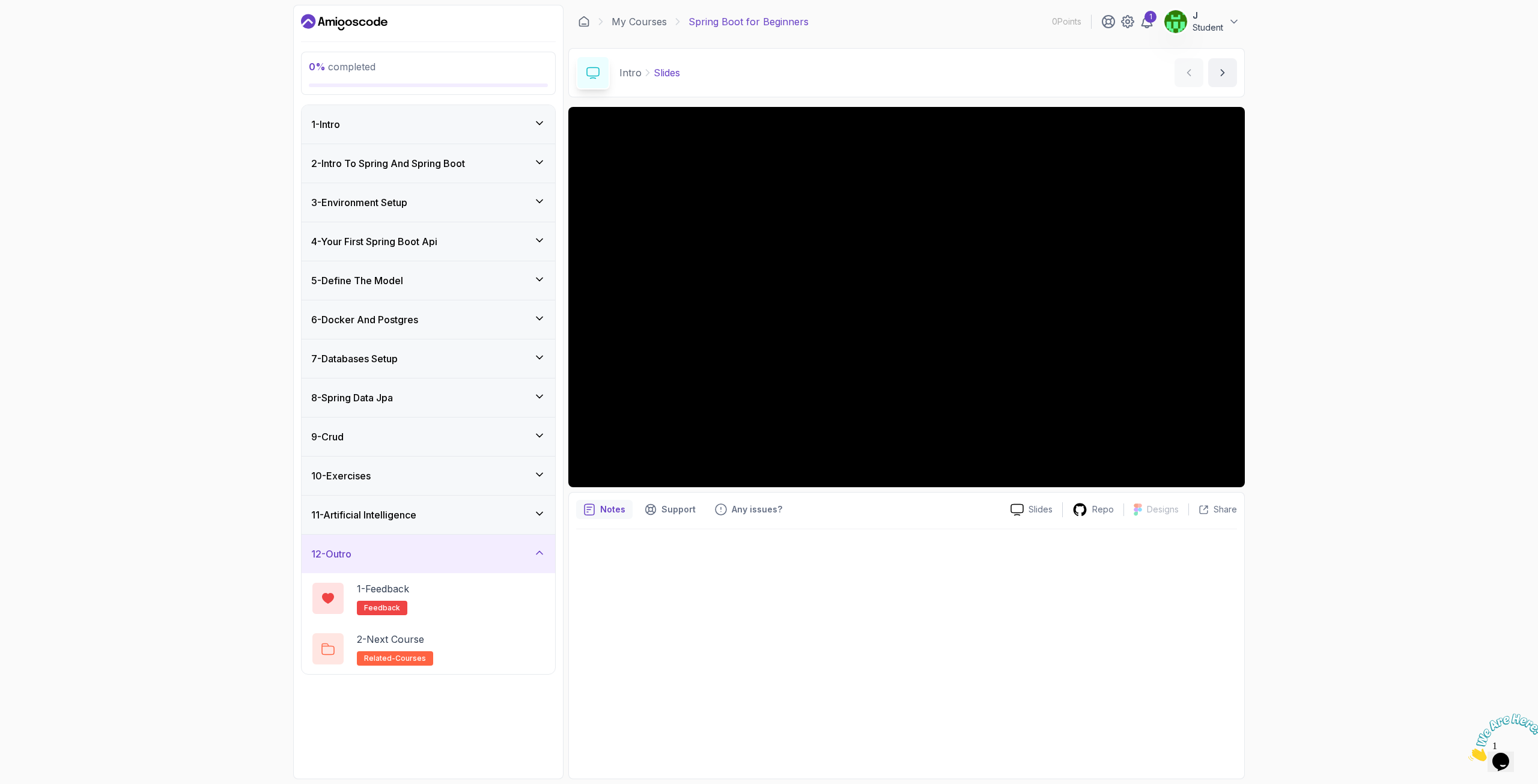
click at [456, 354] on div "12 - Outro" at bounding box center [428, 554] width 234 height 15
click at [430, 119] on div "1 - Intro" at bounding box center [428, 124] width 234 height 15
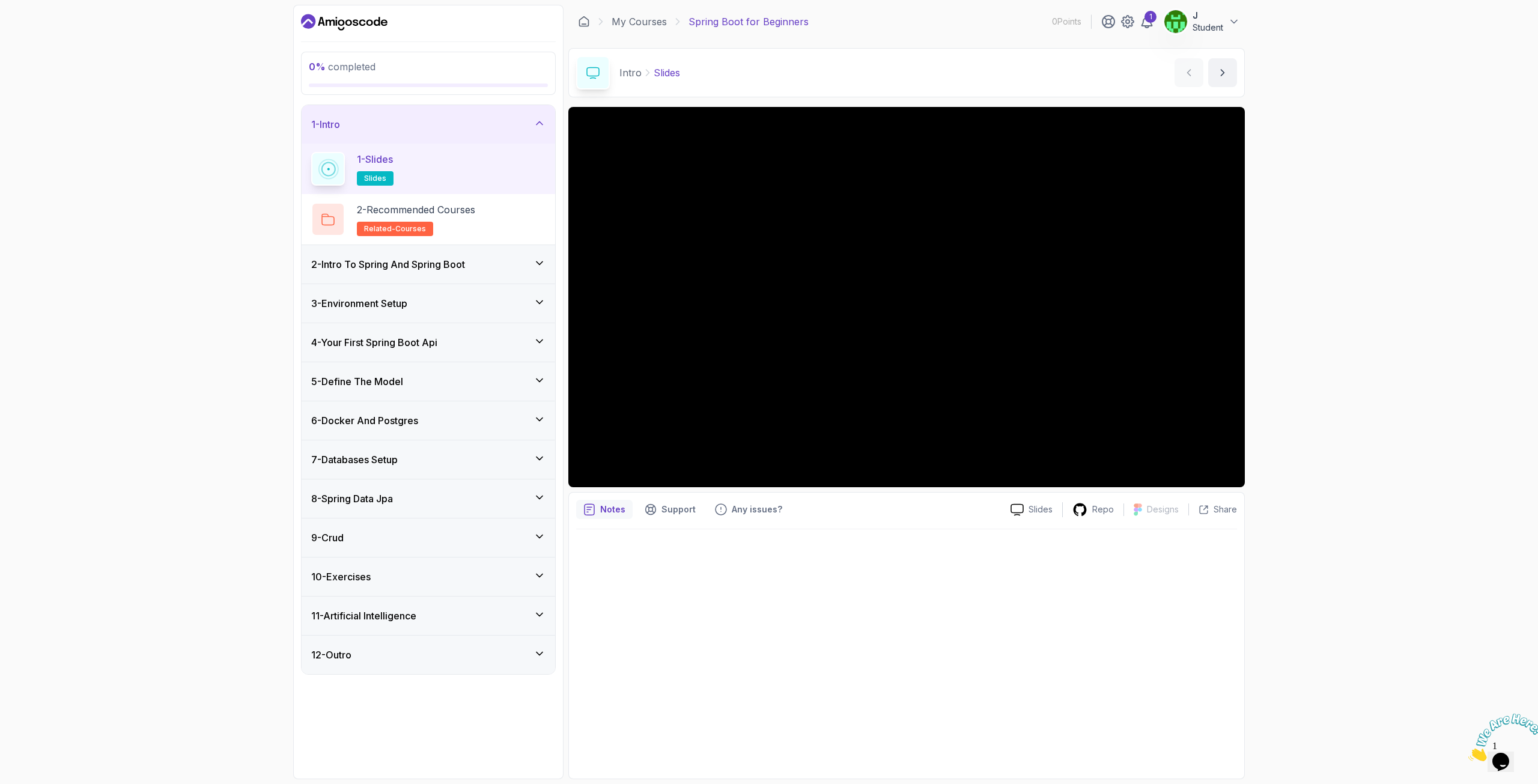
click at [409, 266] on h3 "2 - Intro To Spring And Spring Boot" at bounding box center [388, 264] width 154 height 15
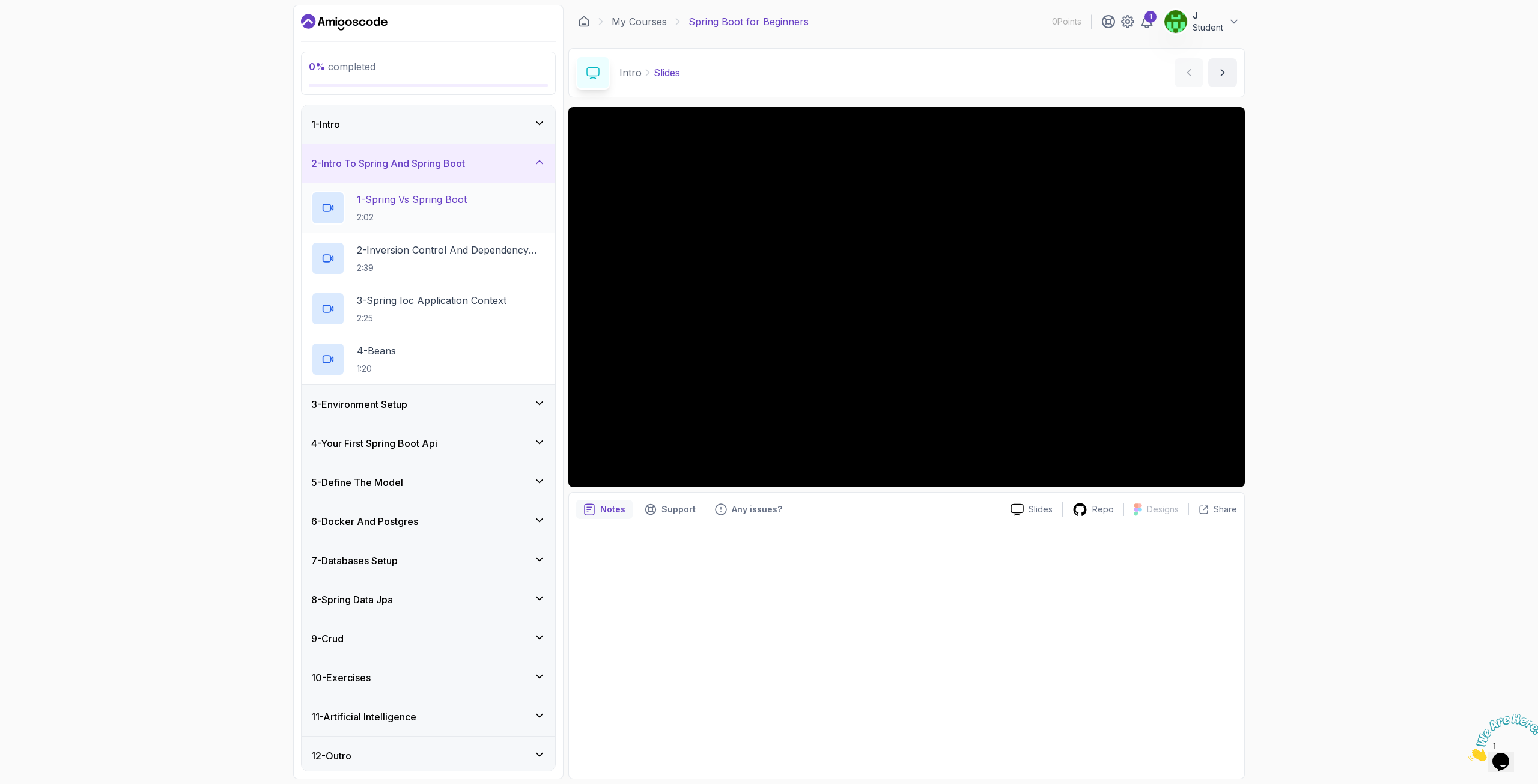
click at [374, 205] on h2 "1 - Spring Vs Spring Boot 2:02" at bounding box center [412, 208] width 110 height 31
